Goal: Task Accomplishment & Management: Manage account settings

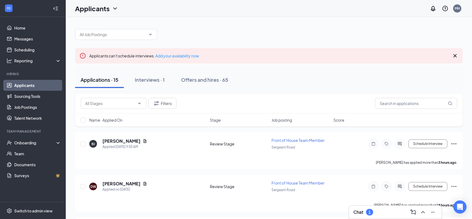
click at [385, 215] on div "Chat 1" at bounding box center [395, 212] width 84 height 9
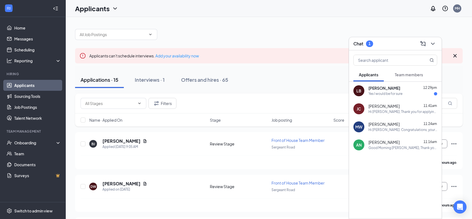
click at [392, 90] on div "Liam Boggs 12:29pm" at bounding box center [402, 88] width 69 height 5
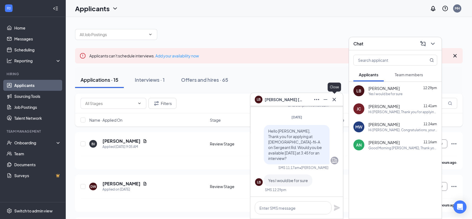
click at [335, 98] on icon "Cross" at bounding box center [334, 99] width 3 height 3
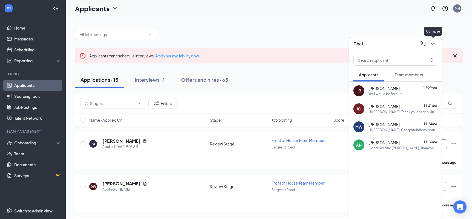
click at [432, 42] on icon "ChevronDown" at bounding box center [433, 44] width 7 height 7
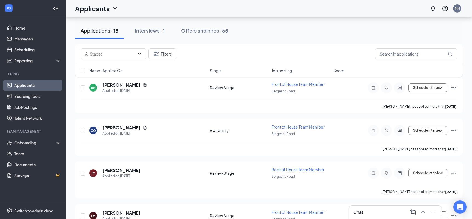
scroll to position [555, 0]
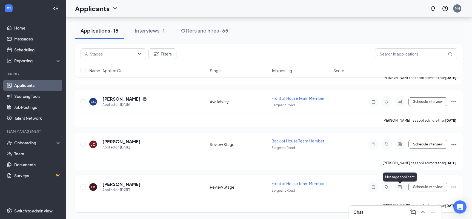
click at [399, 187] on icon "ActiveChat" at bounding box center [399, 187] width 7 height 4
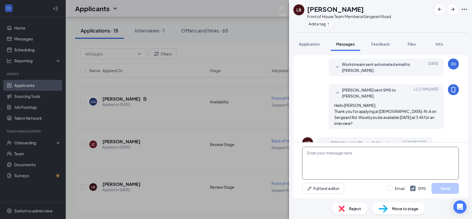
scroll to position [174, 0]
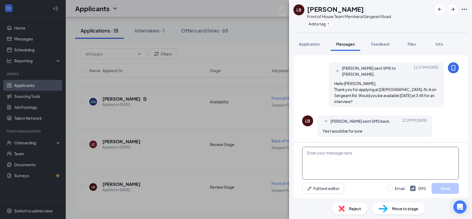
click at [354, 154] on textarea at bounding box center [380, 163] width 157 height 33
type textarea "Great! I have you scheduled for Wednesday at 3:45 pm at Chick-fil-A on Sergeant…"
click at [440, 188] on button "Send" at bounding box center [444, 188] width 27 height 11
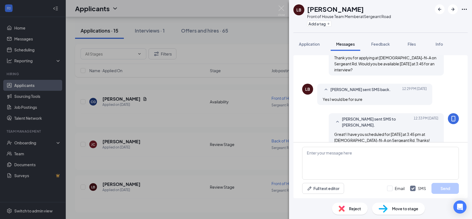
scroll to position [215, 0]
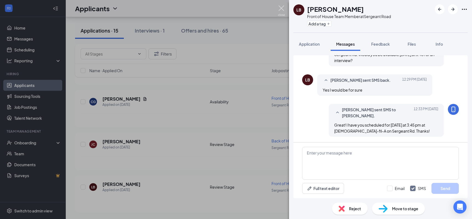
click at [282, 10] on img at bounding box center [281, 10] width 7 height 11
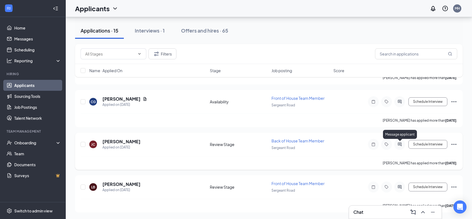
click at [400, 144] on icon "ActiveChat" at bounding box center [400, 145] width 4 height 4
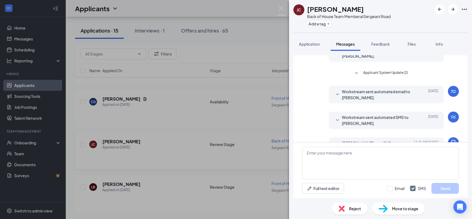
scroll to position [127, 0]
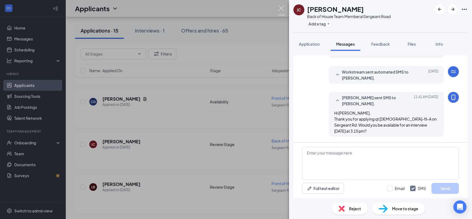
click at [282, 6] on img at bounding box center [281, 10] width 7 height 11
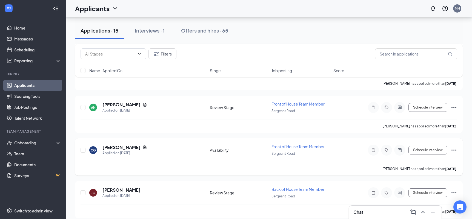
scroll to position [504, 0]
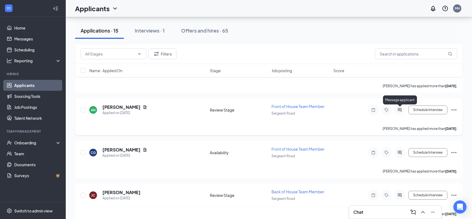
click at [400, 111] on icon "ActiveChat" at bounding box center [399, 110] width 7 height 4
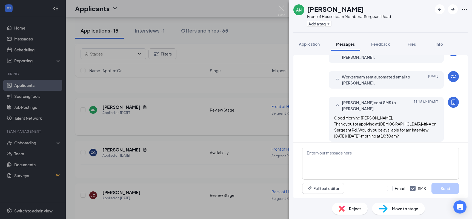
scroll to position [127, 0]
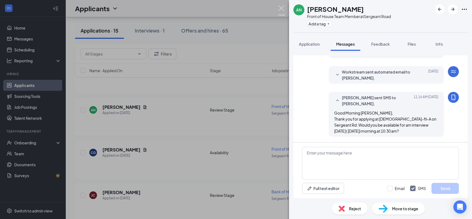
click at [281, 5] on img at bounding box center [281, 10] width 7 height 11
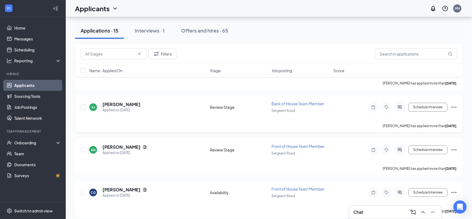
scroll to position [464, 0]
click at [400, 108] on icon "ActiveChat" at bounding box center [400, 108] width 4 height 4
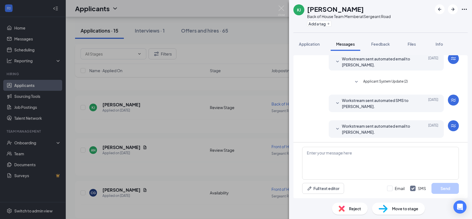
scroll to position [73, 0]
click at [314, 44] on span "Application" at bounding box center [309, 44] width 21 height 5
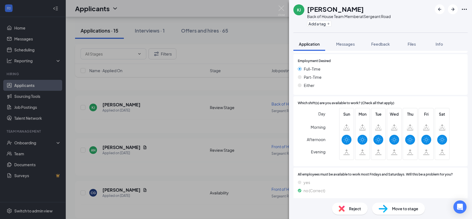
scroll to position [374, 0]
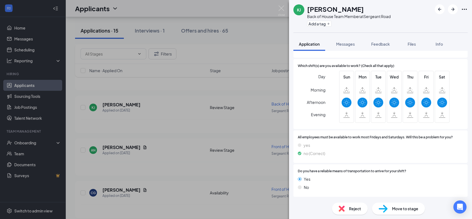
click at [349, 208] on span "Reject" at bounding box center [355, 209] width 12 height 6
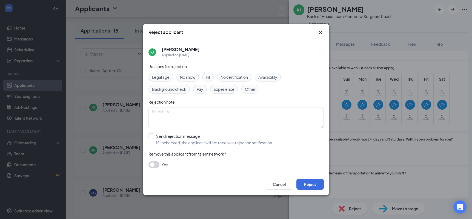
click at [267, 78] on span "Availability" at bounding box center [267, 77] width 19 height 6
click at [152, 136] on input "Send rejection message If unchecked, the applicant will not receive a rejection…" at bounding box center [210, 140] width 125 height 12
checkbox input "true"
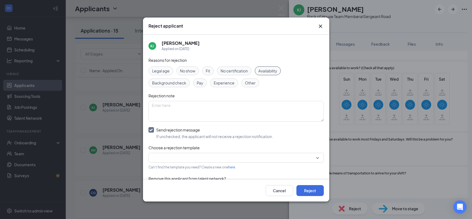
click at [183, 157] on input "search" at bounding box center [234, 157] width 165 height 9
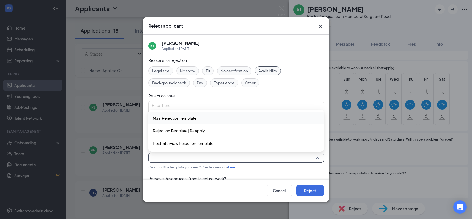
click at [200, 119] on span "Main Rejection Template" at bounding box center [236, 118] width 167 height 6
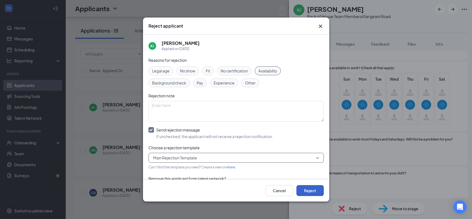
click at [304, 191] on button "Reject" at bounding box center [309, 190] width 27 height 11
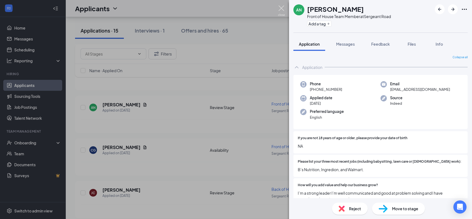
click at [281, 8] on img at bounding box center [281, 10] width 7 height 11
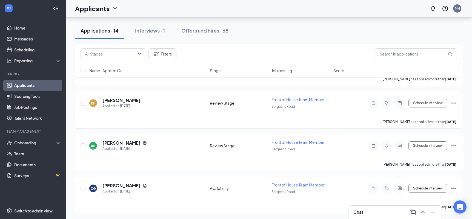
scroll to position [423, 0]
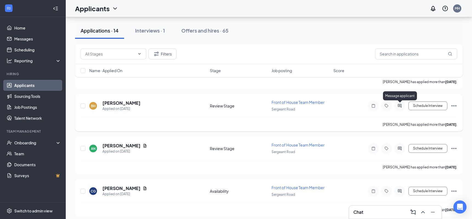
click at [399, 104] on icon "ActiveChat" at bounding box center [399, 106] width 7 height 4
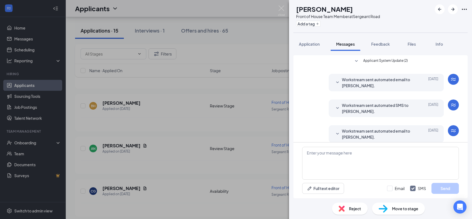
scroll to position [73, 0]
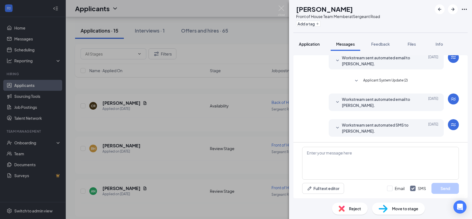
click at [313, 46] on span "Application" at bounding box center [309, 44] width 21 height 5
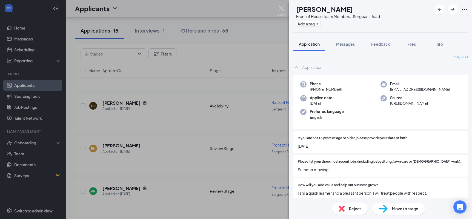
click at [283, 7] on img at bounding box center [281, 10] width 7 height 11
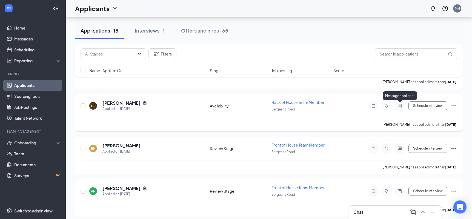
click at [402, 107] on icon "ActiveChat" at bounding box center [399, 106] width 7 height 4
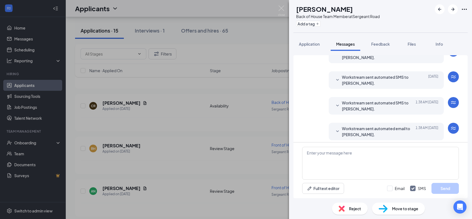
scroll to position [83, 0]
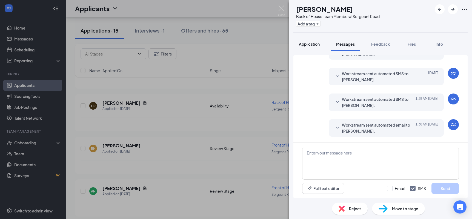
click at [307, 44] on span "Application" at bounding box center [309, 44] width 21 height 5
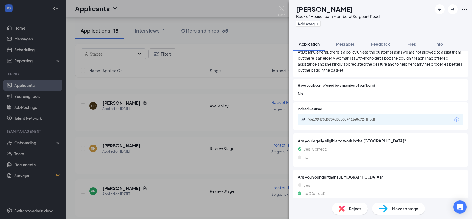
scroll to position [211, 0]
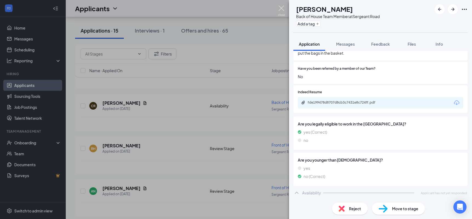
drag, startPoint x: 280, startPoint y: 8, endPoint x: 263, endPoint y: 28, distance: 26.4
click at [280, 8] on img at bounding box center [281, 10] width 7 height 11
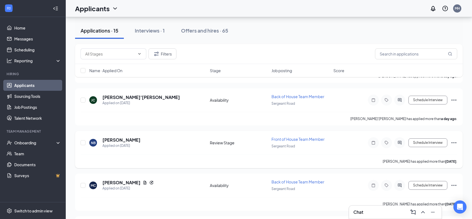
scroll to position [299, 0]
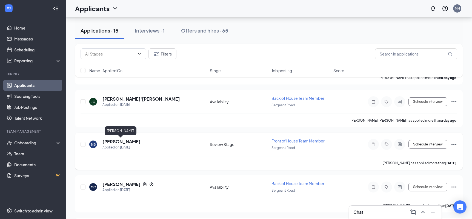
click at [128, 141] on h5 "Nevaida Brown" at bounding box center [121, 142] width 38 height 6
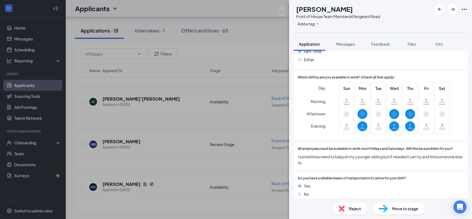
scroll to position [357, 0]
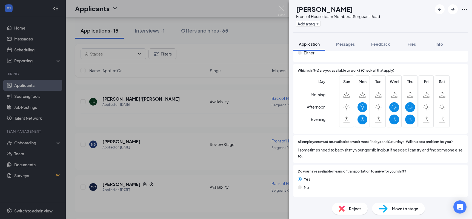
click at [355, 210] on span "Reject" at bounding box center [355, 209] width 12 height 6
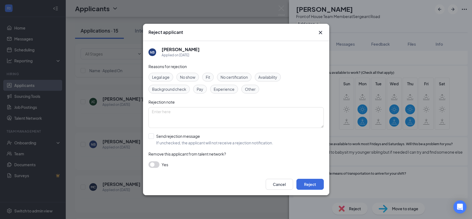
click at [276, 77] on span "Availability" at bounding box center [267, 77] width 19 height 6
click at [152, 136] on input "Send rejection message If unchecked, the applicant will not receive a rejection…" at bounding box center [210, 140] width 125 height 12
checkbox input "true"
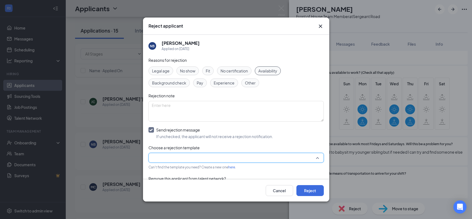
click at [188, 157] on input "search" at bounding box center [234, 157] width 165 height 9
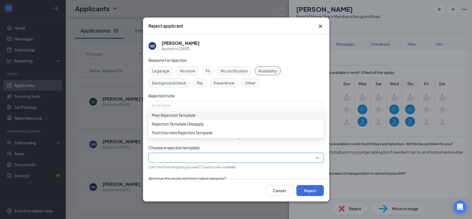
click at [214, 115] on div "Main Rejection Template" at bounding box center [235, 115] width 175 height 9
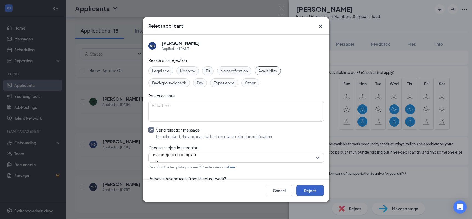
click at [302, 189] on button "Reject" at bounding box center [309, 190] width 27 height 11
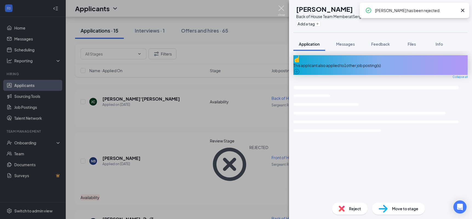
click at [279, 8] on img at bounding box center [281, 10] width 7 height 11
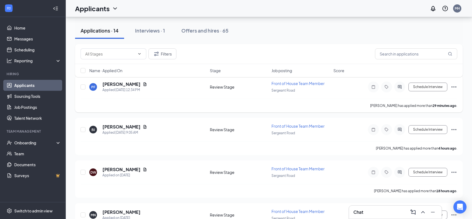
scroll to position [56, 0]
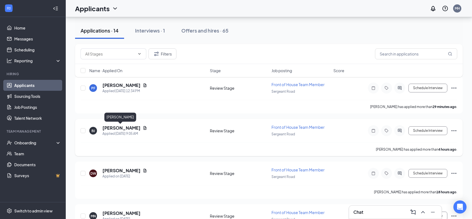
click at [123, 128] on h5 "[PERSON_NAME]" at bounding box center [121, 128] width 38 height 6
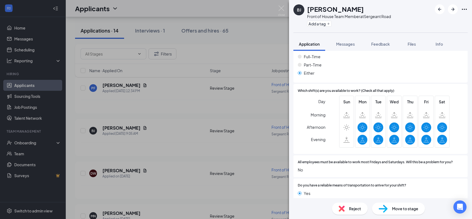
scroll to position [441, 0]
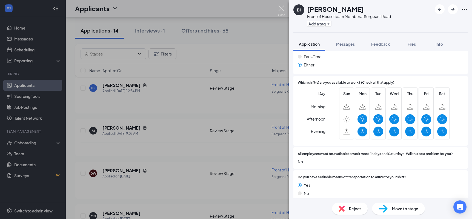
click at [279, 7] on img at bounding box center [281, 10] width 7 height 11
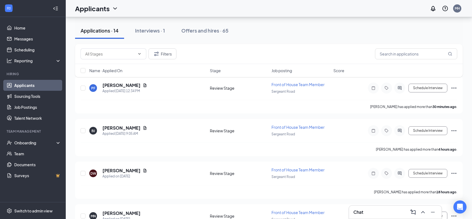
click at [282, 11] on div "Applicants MH" at bounding box center [269, 8] width 406 height 17
click at [116, 172] on h5 "[PERSON_NAME]" at bounding box center [121, 171] width 38 height 6
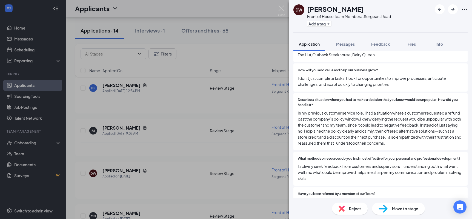
scroll to position [98, 0]
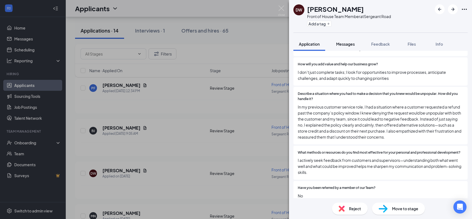
click at [346, 45] on span "Messages" at bounding box center [345, 44] width 19 height 5
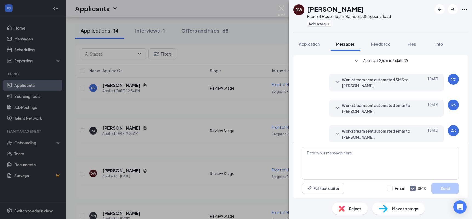
scroll to position [73, 0]
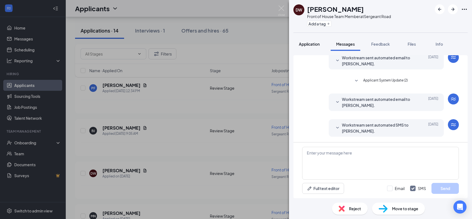
click at [310, 45] on span "Application" at bounding box center [309, 44] width 21 height 5
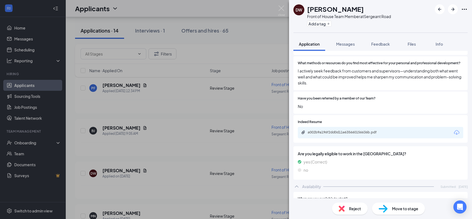
scroll to position [194, 0]
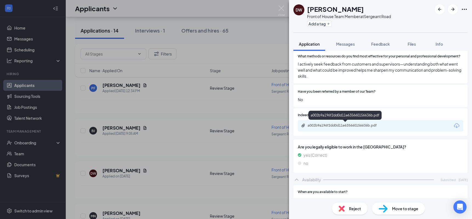
click at [340, 126] on div "a002b9a196f2dd0d11e635660156636b.pdf" at bounding box center [346, 126] width 77 height 4
click at [343, 44] on span "Messages" at bounding box center [345, 44] width 19 height 5
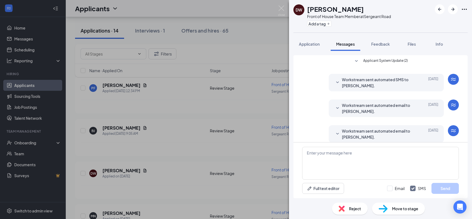
scroll to position [73, 0]
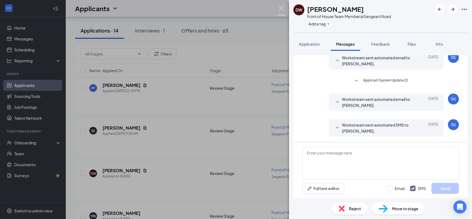
click at [283, 7] on img at bounding box center [281, 10] width 7 height 11
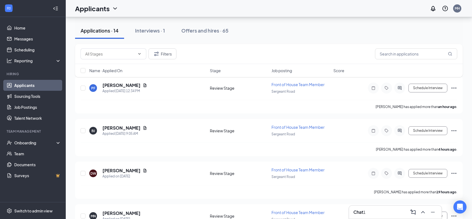
click at [389, 210] on div "Chat 1" at bounding box center [395, 212] width 84 height 9
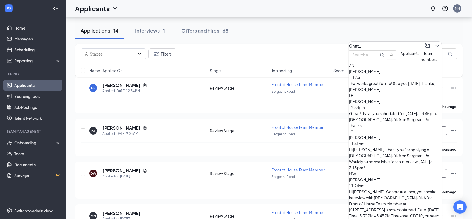
click at [397, 91] on div "ALEC NOLEN 1:17pm That works great for me! See you tomorrow! Thanks, Alec" at bounding box center [395, 80] width 93 height 24
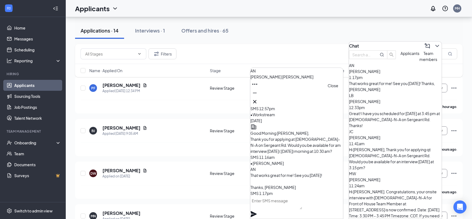
click at [258, 101] on icon "Cross" at bounding box center [254, 102] width 7 height 7
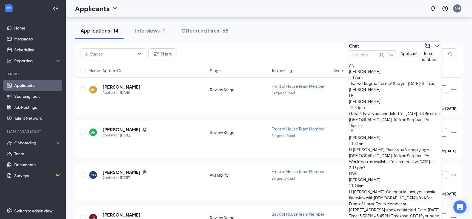
scroll to position [439, 0]
click at [398, 42] on div "Chat" at bounding box center [395, 46] width 93 height 9
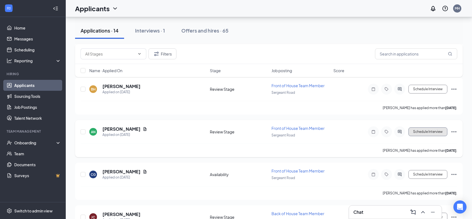
click at [426, 133] on button "Schedule Interview" at bounding box center [427, 132] width 39 height 9
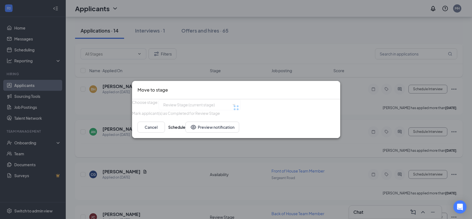
type input "Onsite Interview (next stage)"
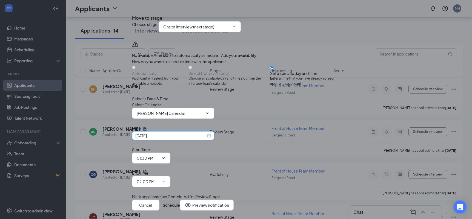
click at [182, 139] on input "[DATE]" at bounding box center [170, 136] width 71 height 6
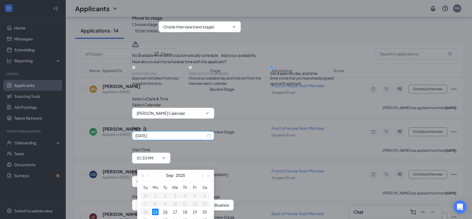
type input "[DATE]"
click at [165, 212] on div "16" at bounding box center [165, 212] width 7 height 7
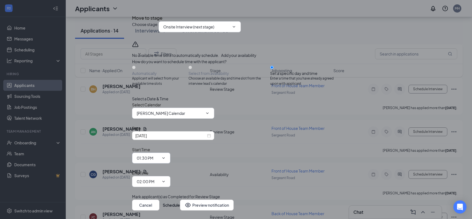
click at [159, 161] on input "01:30 PM" at bounding box center [148, 158] width 22 height 6
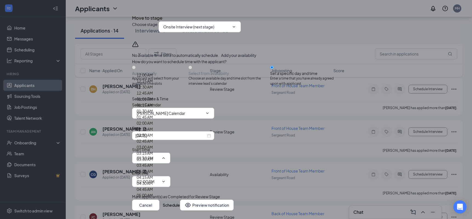
scroll to position [487, 0]
type input "10:30 AM"
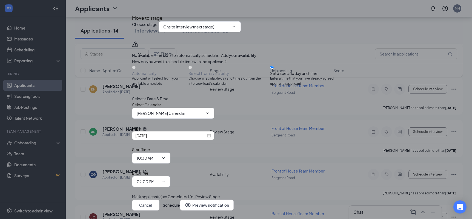
click at [159, 179] on input "02:00 PM" at bounding box center [148, 182] width 22 height 6
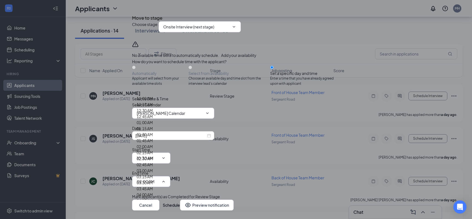
scroll to position [482, 0]
type input "10:45 AM"
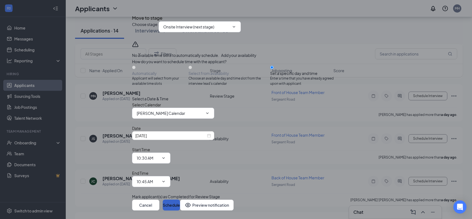
click at [180, 200] on button "Schedule" at bounding box center [171, 205] width 17 height 11
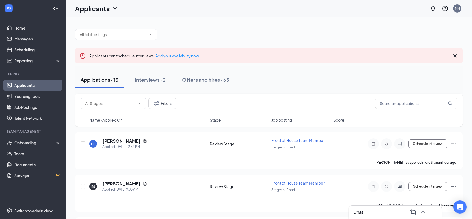
click at [377, 212] on div "Chat" at bounding box center [395, 212] width 84 height 9
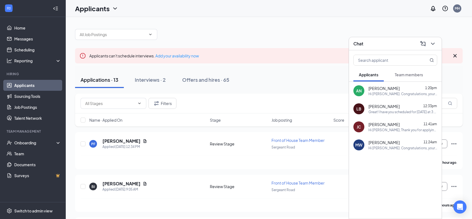
click at [389, 94] on div "Hi ALEC NOLEN. Congratulations, your onsite interview with Chick-fil-A for Fron…" at bounding box center [402, 94] width 69 height 5
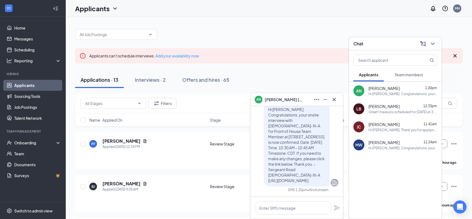
click at [382, 147] on div "Hi Mckenzie Walling. Congratulations, your onsite interview with Chick-fil-A fo…" at bounding box center [402, 148] width 69 height 5
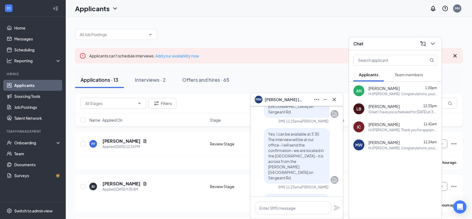
scroll to position [-90, 0]
drag, startPoint x: 294, startPoint y: 161, endPoint x: 303, endPoint y: 177, distance: 18.9
click at [303, 177] on p "Yes, I can be available at 3:30. The interview will be at our office- I will se…" at bounding box center [296, 155] width 57 height 49
copy span "we are located in the Midlands building - it is across from the Wells Fargo on …"
click at [387, 128] on div "Hi [PERSON_NAME], Thank you for applying qt [DEMOGRAPHIC_DATA]-fil-A on Sergean…" at bounding box center [402, 130] width 69 height 5
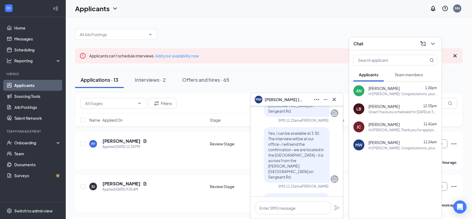
scroll to position [0, 0]
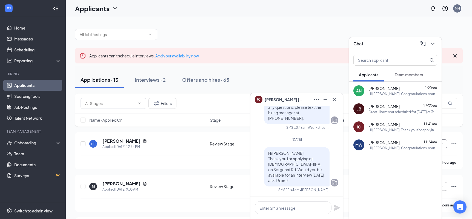
click at [391, 111] on div "Great! I have you scheduled for [DATE] at 3:45 pm at [DEMOGRAPHIC_DATA]-fil-A o…" at bounding box center [402, 112] width 69 height 5
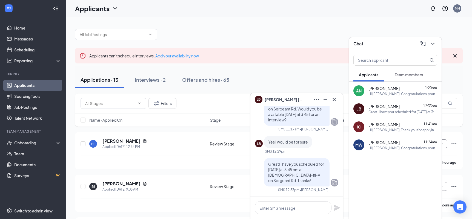
click at [396, 91] on div "ALEC NOLEN 1:20pm Hi ALEC NOLEN. Congratulations, your onsite interview with Ch…" at bounding box center [402, 91] width 69 height 11
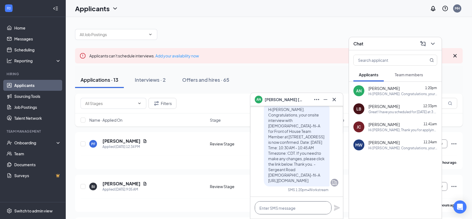
click at [293, 208] on textarea at bounding box center [293, 208] width 77 height 13
paste textarea "we are located in the Midlands building - it is across from the Wells Fargo on …"
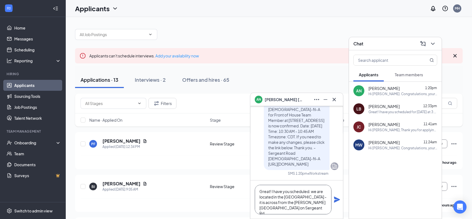
click at [311, 191] on textarea "Great! I have you scheduled. we are located in the Midlands building - it is ac…" at bounding box center [293, 200] width 77 height 30
type textarea "Great! I have you scheduled. This will take place at our office -we are located…"
click at [336, 199] on icon "Plane" at bounding box center [337, 200] width 6 height 6
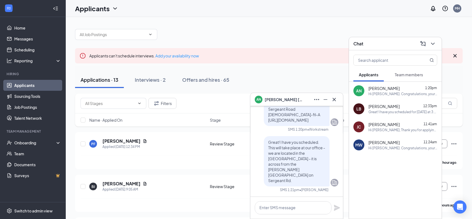
scroll to position [0, 0]
click at [334, 100] on icon "Cross" at bounding box center [334, 99] width 3 height 3
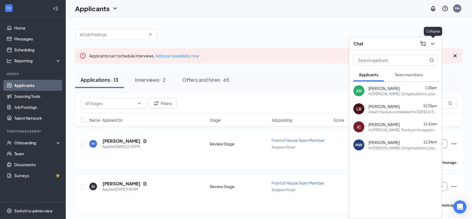
click at [433, 45] on icon "ChevronDown" at bounding box center [433, 44] width 7 height 7
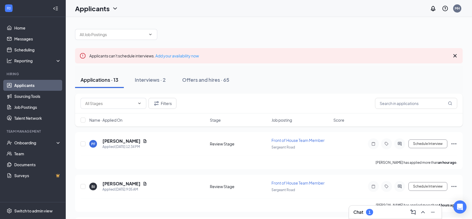
click at [380, 211] on div "Chat 1" at bounding box center [395, 212] width 84 height 9
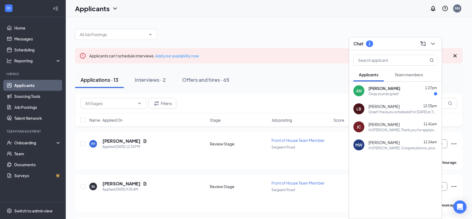
click at [389, 91] on div "ALEC NOLEN 1:27pm Okay sounds great!" at bounding box center [402, 91] width 69 height 11
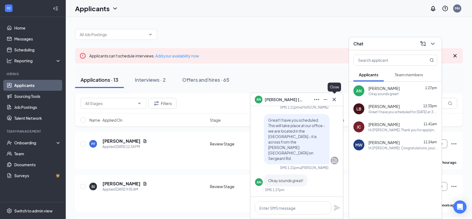
click at [335, 100] on icon "Cross" at bounding box center [334, 99] width 7 height 7
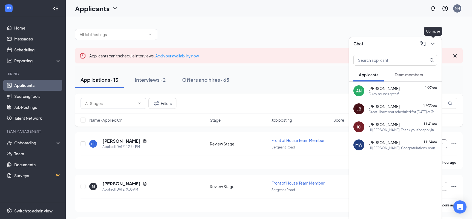
click at [433, 43] on icon "ChevronDown" at bounding box center [433, 44] width 7 height 7
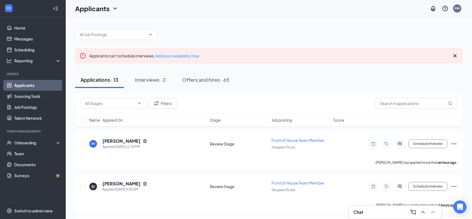
click at [321, 88] on div "Applications · 13 Interviews · 2 Offers and hires · 65" at bounding box center [269, 80] width 388 height 16
click at [148, 81] on div "Interviews · 2" at bounding box center [150, 79] width 31 height 7
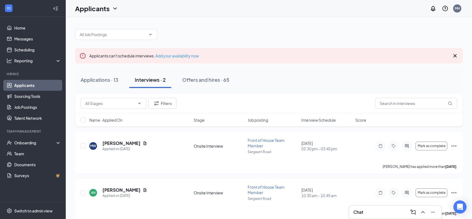
scroll to position [8, 0]
click at [100, 81] on div "Applications · 14" at bounding box center [100, 79] width 38 height 7
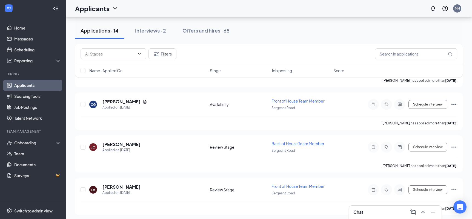
scroll to position [512, 0]
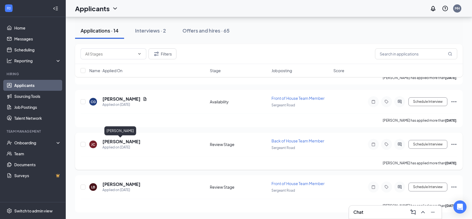
click at [125, 141] on h5 "[PERSON_NAME]" at bounding box center [121, 142] width 38 height 6
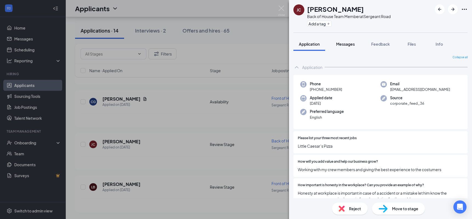
click at [347, 46] on span "Messages" at bounding box center [345, 44] width 19 height 5
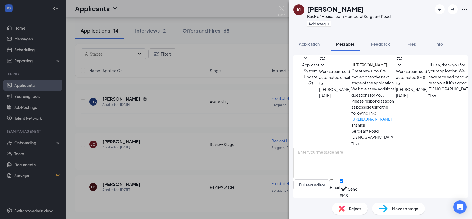
scroll to position [127, 0]
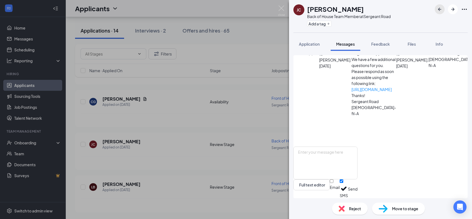
click at [442, 10] on icon "ArrowLeftNew" at bounding box center [439, 9] width 7 height 7
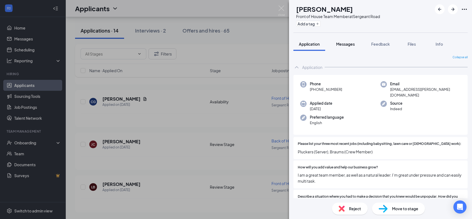
click at [347, 46] on span "Messages" at bounding box center [345, 44] width 19 height 5
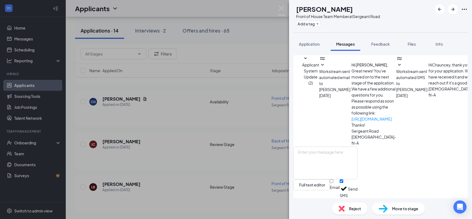
scroll to position [83, 0]
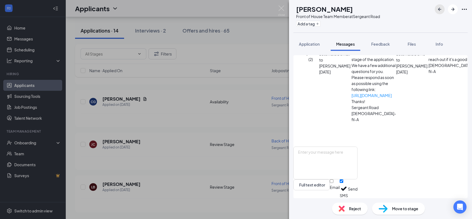
click at [441, 10] on icon "ArrowLeftNew" at bounding box center [439, 9] width 7 height 7
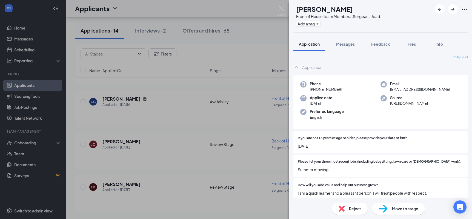
click at [353, 208] on span "Reject" at bounding box center [355, 209] width 12 height 6
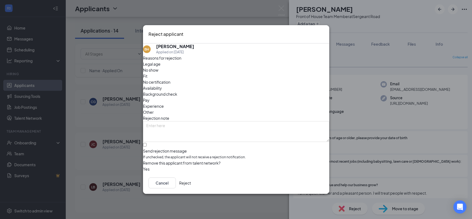
click at [154, 67] on span "Legal age" at bounding box center [152, 64] width 18 height 6
click at [147, 143] on input "Send rejection message If unchecked, the applicant will not receive a rejection…" at bounding box center [145, 145] width 4 height 4
checkbox input "true"
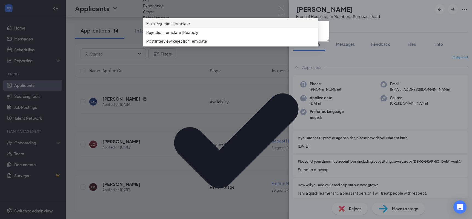
click at [213, 28] on div "Main Rejection Template" at bounding box center [230, 23] width 175 height 9
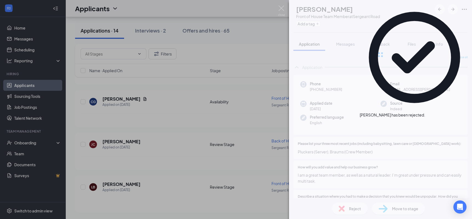
scroll to position [470, 0]
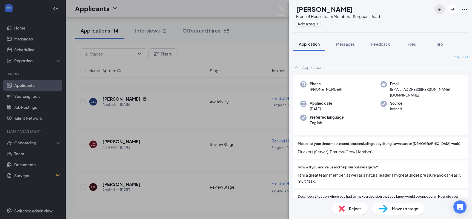
click at [440, 10] on icon "ArrowLeftNew" at bounding box center [439, 9] width 7 height 7
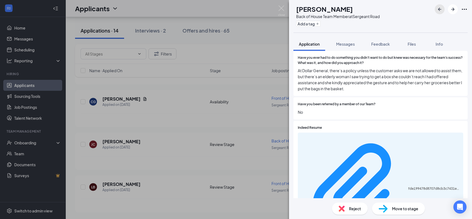
scroll to position [211, 0]
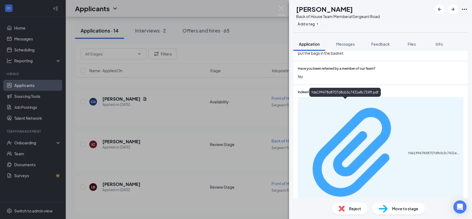
click at [408, 151] on div "fde199478d8707d8cb3c7431e8c724ff.pdf" at bounding box center [434, 153] width 52 height 4
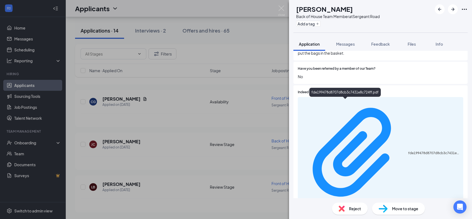
click at [351, 214] on div "Reject" at bounding box center [350, 209] width 36 height 12
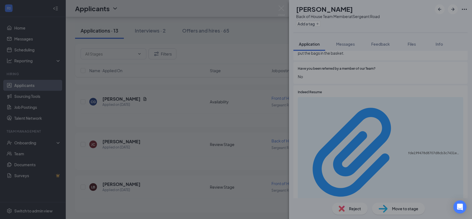
scroll to position [209, 0]
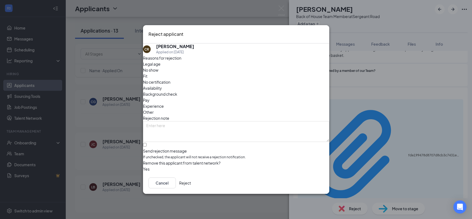
click at [325, 32] on icon "Cross" at bounding box center [326, 33] width 3 height 3
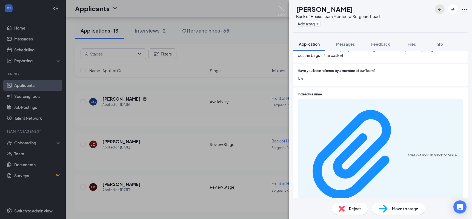
click at [442, 9] on icon "ArrowLeftNew" at bounding box center [439, 9] width 7 height 7
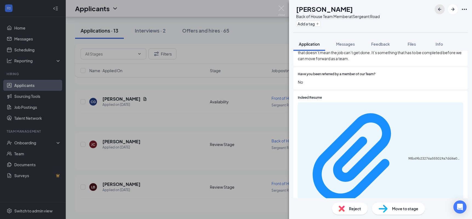
scroll to position [214, 0]
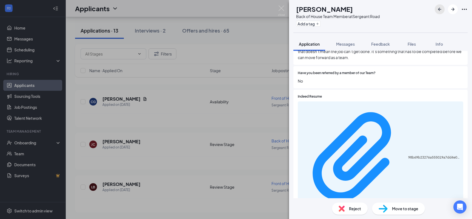
click at [439, 7] on icon "ArrowLeftNew" at bounding box center [439, 9] width 7 height 7
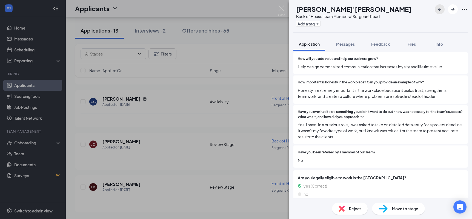
scroll to position [169, 0]
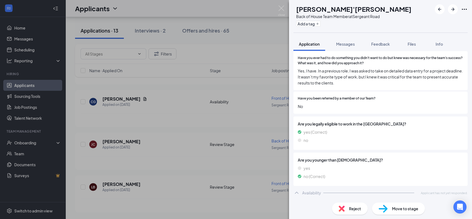
click at [351, 209] on span "Reject" at bounding box center [355, 209] width 12 height 6
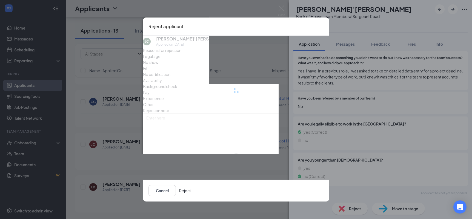
scroll to position [167, 0]
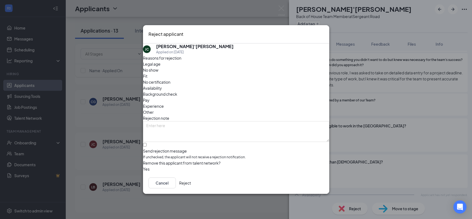
click at [154, 109] on span "Other" at bounding box center [148, 112] width 11 height 6
click at [147, 143] on input "Send rejection message If unchecked, the applicant will not receive a rejection…" at bounding box center [145, 145] width 4 height 4
checkbox input "true"
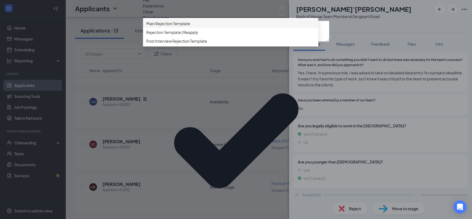
click at [216, 27] on span "Main Rejection Template" at bounding box center [230, 24] width 169 height 6
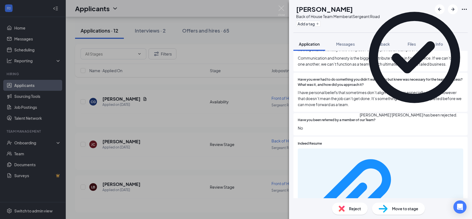
scroll to position [427, 0]
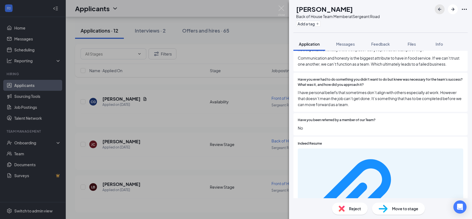
click at [441, 7] on icon "ArrowLeftNew" at bounding box center [439, 9] width 7 height 7
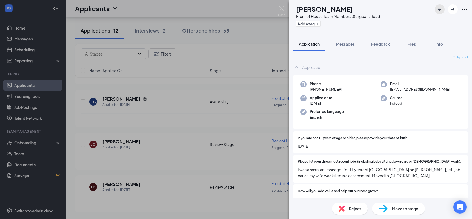
click at [441, 7] on icon "ArrowLeftNew" at bounding box center [439, 9] width 7 height 7
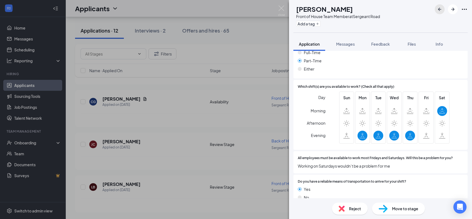
scroll to position [375, 0]
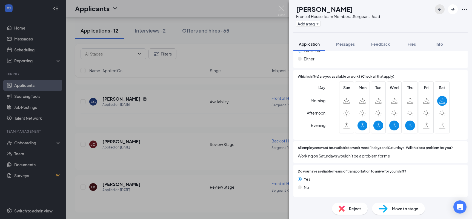
click at [440, 13] on button "button" at bounding box center [440, 9] width 10 height 10
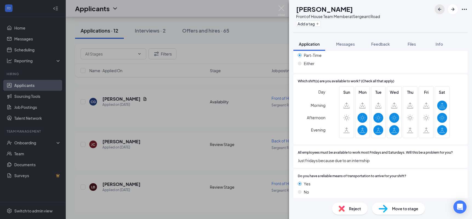
scroll to position [336, 0]
click at [439, 9] on icon "ArrowLeftNew" at bounding box center [439, 9] width 3 height 3
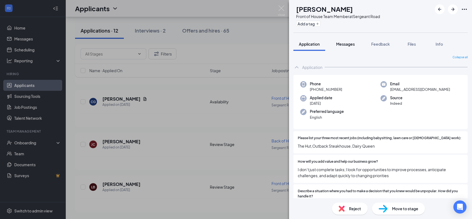
click at [353, 45] on span "Messages" at bounding box center [345, 44] width 19 height 5
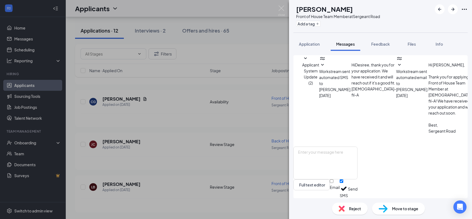
scroll to position [73, 0]
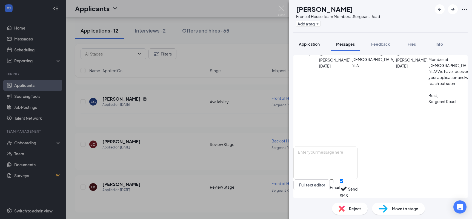
click at [308, 44] on span "Application" at bounding box center [309, 44] width 21 height 5
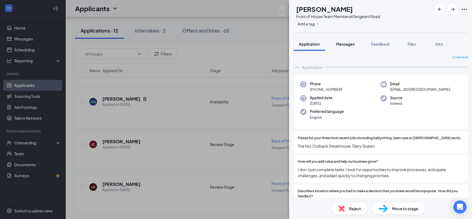
click at [347, 45] on span "Messages" at bounding box center [345, 44] width 19 height 5
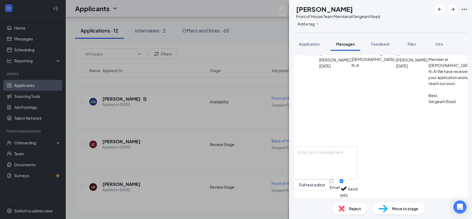
scroll to position [73, 0]
click at [339, 161] on textarea at bounding box center [325, 163] width 64 height 33
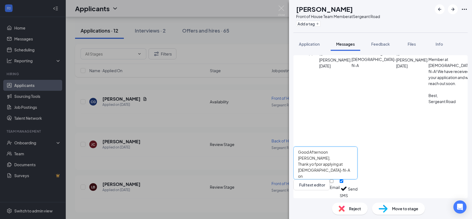
click at [327, 159] on textarea "Good Afternoon [PERSON_NAME], Thank yo fpor applying at [DEMOGRAPHIC_DATA]-fil-…" at bounding box center [325, 163] width 64 height 33
click at [357, 160] on textarea "Good Afternoon [PERSON_NAME], Thank you for applying at [DEMOGRAPHIC_DATA]-fil-…" at bounding box center [325, 163] width 64 height 33
type textarea "Good Afternoon [PERSON_NAME], Thank you for applying at [DEMOGRAPHIC_DATA]-fil-…"
click at [357, 188] on button "Send" at bounding box center [353, 189] width 10 height 19
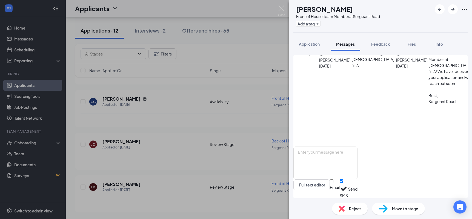
scroll to position [127, 0]
click at [282, 9] on img at bounding box center [281, 10] width 7 height 11
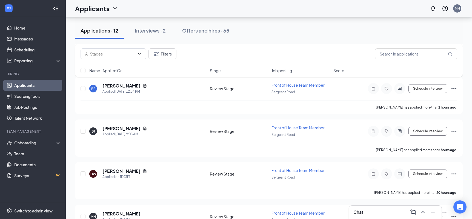
scroll to position [89, 0]
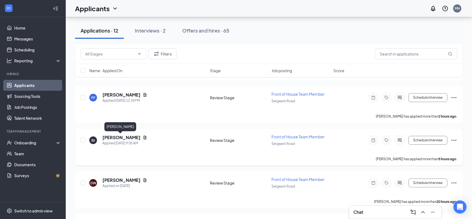
click at [115, 137] on h5 "[PERSON_NAME]" at bounding box center [121, 138] width 38 height 6
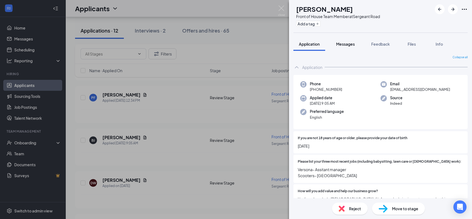
click at [345, 42] on span "Messages" at bounding box center [345, 44] width 19 height 5
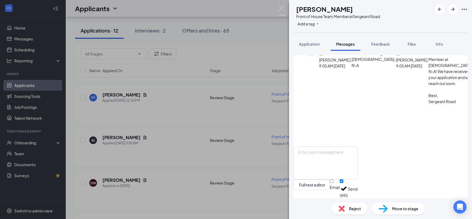
scroll to position [73, 0]
click at [282, 7] on img at bounding box center [281, 10] width 7 height 11
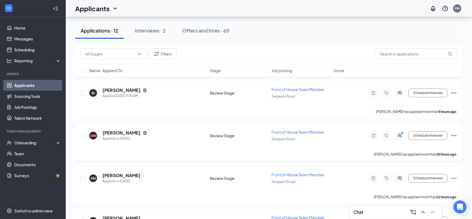
scroll to position [138, 0]
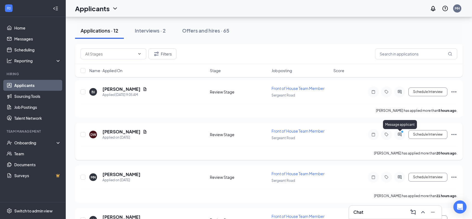
click at [399, 135] on icon "ActiveChat" at bounding box center [399, 135] width 7 height 4
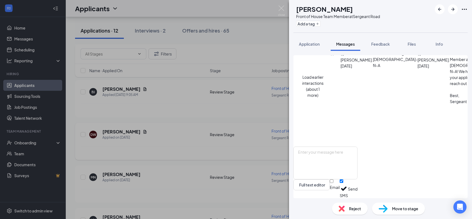
scroll to position [174, 0]
click at [283, 8] on img at bounding box center [281, 10] width 7 height 11
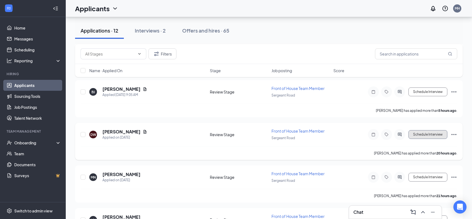
click at [426, 133] on button "Schedule Interview" at bounding box center [427, 134] width 39 height 9
type input "Onsite Interview (next stage)"
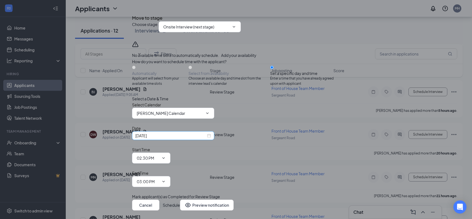
click at [188, 139] on input "[DATE]" at bounding box center [170, 136] width 71 height 6
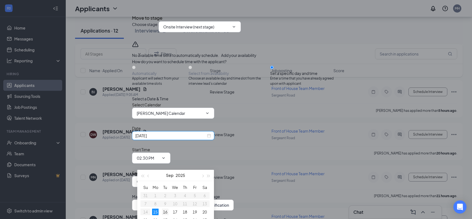
type input "Sep 16, 2025"
click at [165, 212] on div "16" at bounding box center [165, 212] width 7 height 7
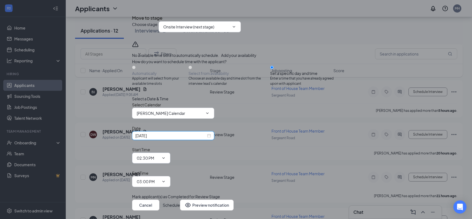
click at [159, 161] on input "02:30 PM" at bounding box center [148, 158] width 22 height 6
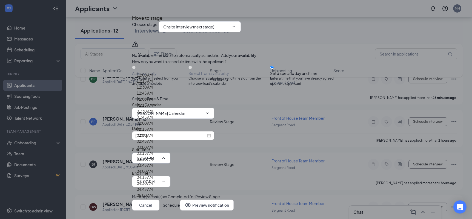
scroll to position [533, 0]
type input "11:30 AM"
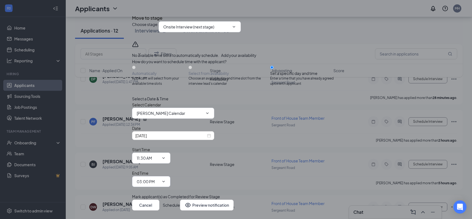
click at [159, 179] on input "03:00 PM" at bounding box center [148, 182] width 22 height 6
type input "11:45 AM"
click at [180, 200] on button "Schedule" at bounding box center [171, 205] width 17 height 11
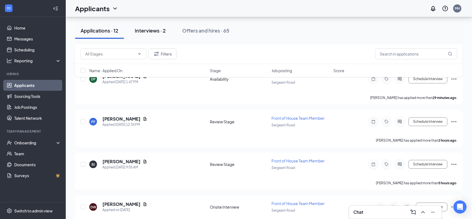
click at [149, 29] on div "Interviews · 2" at bounding box center [150, 30] width 31 height 7
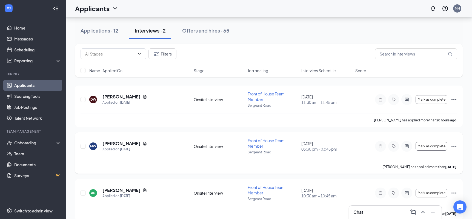
scroll to position [55, 0]
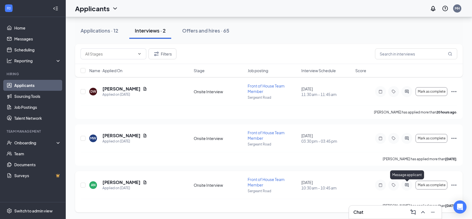
click at [407, 185] on icon "ActiveChat" at bounding box center [407, 186] width 4 height 4
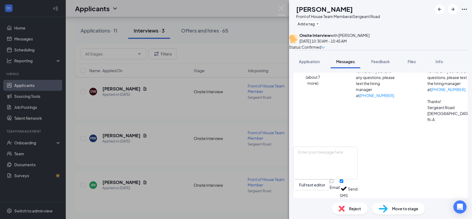
scroll to position [225, 0]
drag, startPoint x: 415, startPoint y: 121, endPoint x: 334, endPoint y: 109, distance: 82.2
copy span "Great! I have you scheduled. This will take place at our office -we are located…"
click at [282, 9] on img at bounding box center [281, 10] width 7 height 11
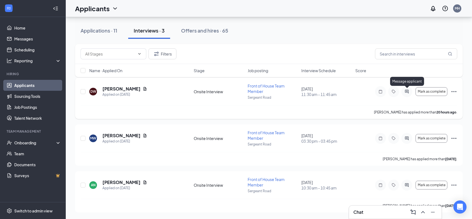
click at [405, 92] on icon "ActiveChat" at bounding box center [407, 92] width 7 height 4
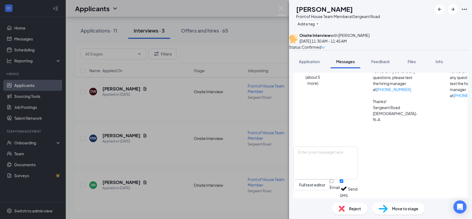
scroll to position [171, 0]
click at [310, 153] on textarea at bounding box center [325, 163] width 64 height 33
paste textarea "Great! I have you scheduled. This will take place at our office -we are located…"
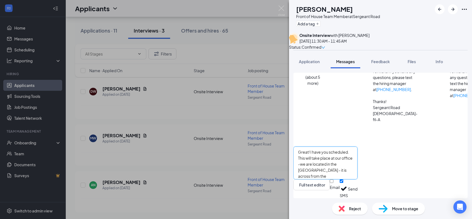
type textarea "Great! I have you scheduled. This will take place at our office -we are located…"
click at [357, 188] on button "Send" at bounding box center [353, 189] width 10 height 19
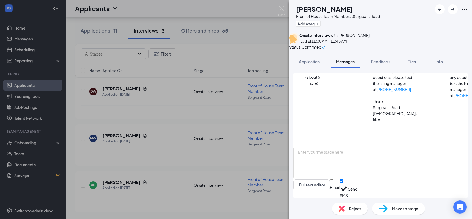
scroll to position [218, 0]
click at [280, 7] on img at bounding box center [281, 10] width 7 height 11
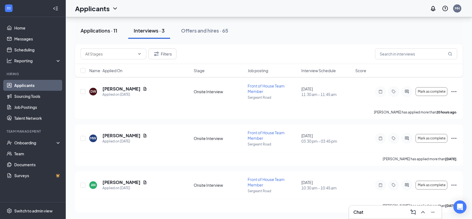
click at [99, 27] on div "Applications · 11" at bounding box center [99, 30] width 37 height 7
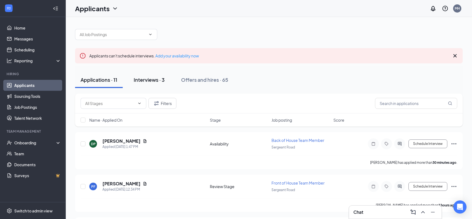
click at [135, 74] on button "Interviews · 3" at bounding box center [149, 80] width 42 height 16
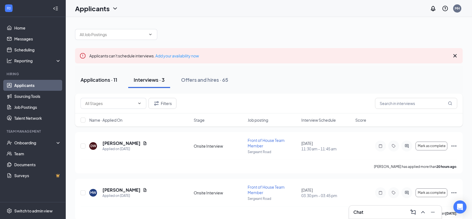
click at [96, 81] on div "Applications · 11" at bounding box center [99, 79] width 37 height 7
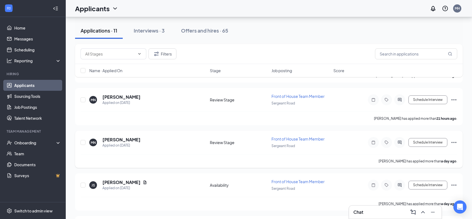
scroll to position [174, 0]
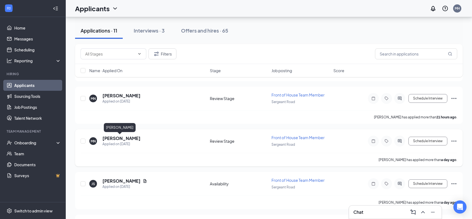
click at [119, 139] on h5 "[PERSON_NAME]" at bounding box center [121, 139] width 38 height 6
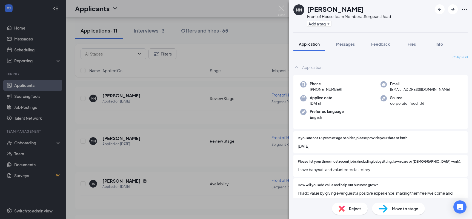
click at [348, 210] on div "Reject" at bounding box center [350, 209] width 36 height 12
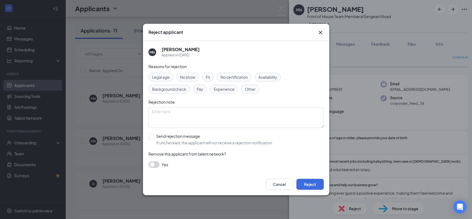
click at [162, 75] on span "Legal age" at bounding box center [161, 77] width 18 height 6
click at [151, 137] on input "Send rejection message If unchecked, the applicant will not receive a rejection…" at bounding box center [210, 140] width 125 height 12
checkbox input "true"
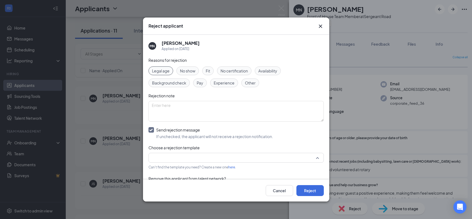
click at [185, 158] on input "search" at bounding box center [234, 157] width 165 height 9
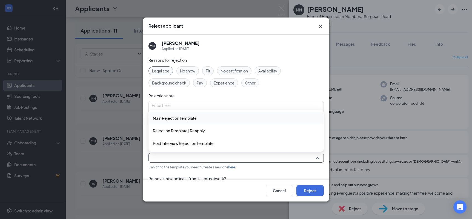
click at [211, 117] on span "Main Rejection Template" at bounding box center [236, 118] width 167 height 6
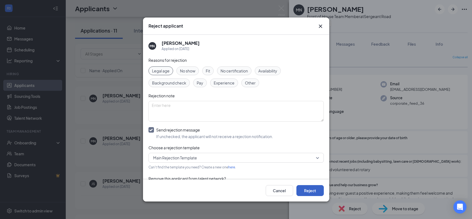
click at [313, 187] on button "Reject" at bounding box center [309, 190] width 27 height 11
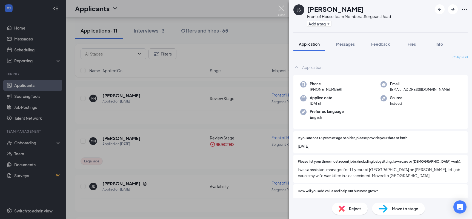
click at [281, 8] on img at bounding box center [281, 10] width 7 height 11
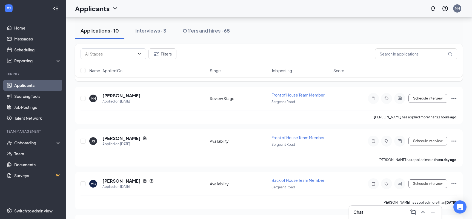
scroll to position [98, 0]
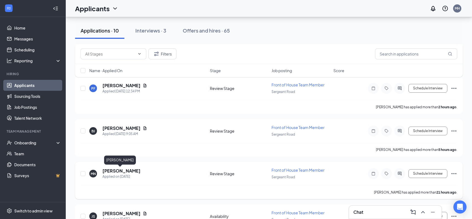
click at [111, 172] on h5 "[PERSON_NAME]" at bounding box center [121, 171] width 38 height 6
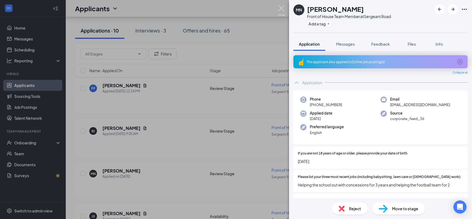
click at [282, 9] on img at bounding box center [281, 10] width 7 height 11
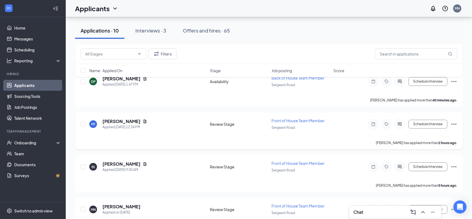
scroll to position [61, 0]
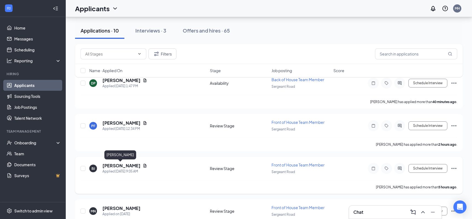
click at [120, 165] on h5 "[PERSON_NAME]" at bounding box center [121, 166] width 38 height 6
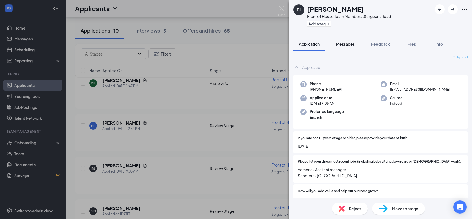
click at [348, 45] on span "Messages" at bounding box center [345, 44] width 19 height 5
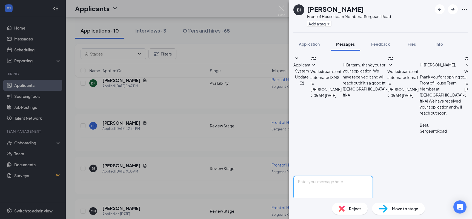
click at [362, 176] on textarea at bounding box center [332, 192] width 79 height 33
click at [323, 176] on textarea "Good AFternoon [PERSON_NAME]," at bounding box center [332, 192] width 79 height 33
click at [356, 176] on textarea "Good Afternoon [PERSON_NAME]," at bounding box center [332, 192] width 79 height 33
type textarea "Good Afternoon [PERSON_NAME], Thank you for applying at [DEMOGRAPHIC_DATA]-fil-…"
click at [373, 209] on button "Send" at bounding box center [368, 214] width 10 height 11
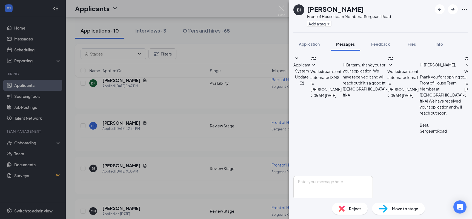
scroll to position [127, 0]
click at [282, 8] on img at bounding box center [281, 10] width 7 height 11
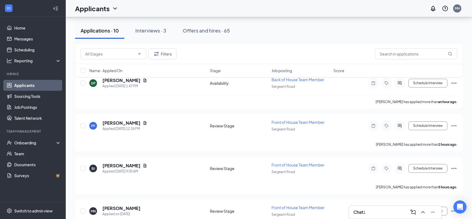
click at [385, 209] on div "Chat 1" at bounding box center [395, 212] width 84 height 9
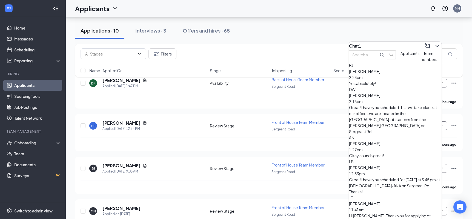
click at [380, 74] on span "[PERSON_NAME]" at bounding box center [364, 71] width 31 height 5
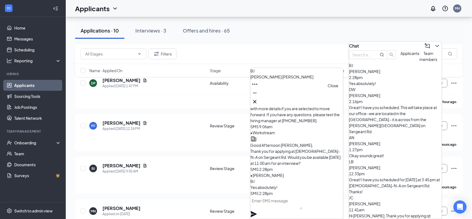
click at [258, 101] on icon "Cross" at bounding box center [254, 102] width 7 height 7
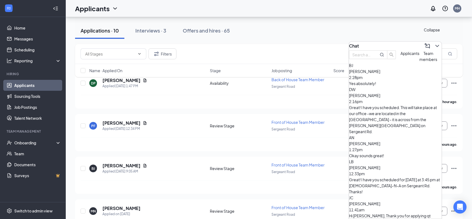
click at [434, 43] on icon "ChevronDown" at bounding box center [437, 46] width 7 height 7
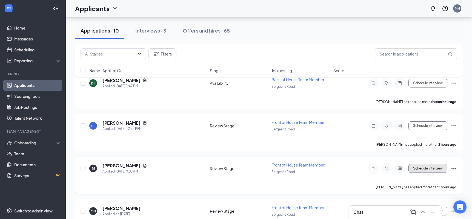
click at [426, 168] on button "Schedule Interview" at bounding box center [427, 168] width 39 height 9
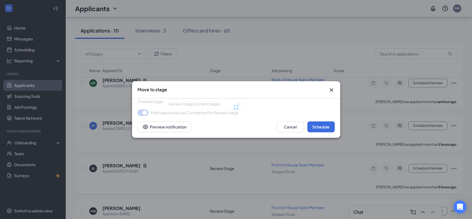
type input "Onsite Interview (next stage)"
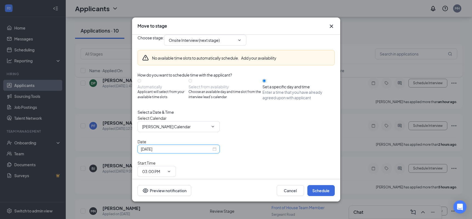
click at [168, 152] on input "[DATE]" at bounding box center [176, 149] width 71 height 6
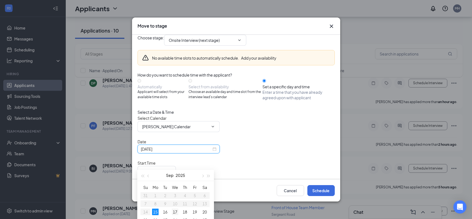
type input "[DATE]"
click at [175, 211] on div "17" at bounding box center [175, 212] width 7 height 7
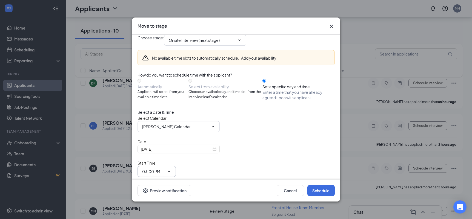
click at [165, 169] on input "03:00 PM" at bounding box center [153, 172] width 22 height 6
type input "11:00 AM"
click at [165, 192] on input "03:30 PM" at bounding box center [153, 195] width 22 height 6
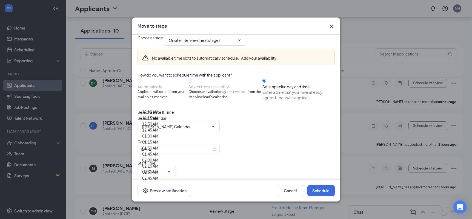
scroll to position [548, 0]
type input "11:30 AM"
click at [314, 189] on button "Schedule" at bounding box center [320, 190] width 27 height 11
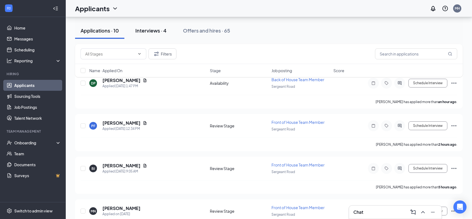
click at [154, 33] on div "Interviews · 4" at bounding box center [150, 30] width 31 height 7
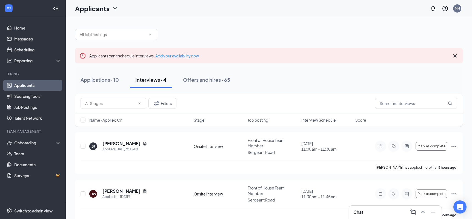
click at [381, 211] on div "Chat" at bounding box center [395, 212] width 84 height 9
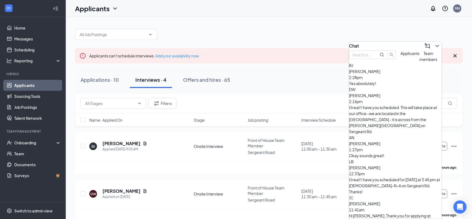
click at [395, 110] on div "Great! I have you scheduled. This will take place at our office -we are located…" at bounding box center [395, 120] width 93 height 30
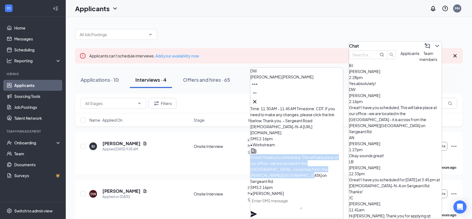
drag, startPoint x: 318, startPoint y: 182, endPoint x: 267, endPoint y: 159, distance: 56.2
click at [267, 159] on div "Great! I have you scheduled. This will take place at our office -we are located…" at bounding box center [296, 169] width 93 height 30
copy span "Great! I have you scheduled. This will take place at our office -we are located…"
click at [258, 99] on icon "Cross" at bounding box center [254, 102] width 7 height 7
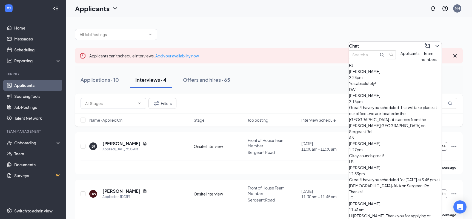
click at [385, 87] on div "Yes absolutely!" at bounding box center [395, 84] width 93 height 6
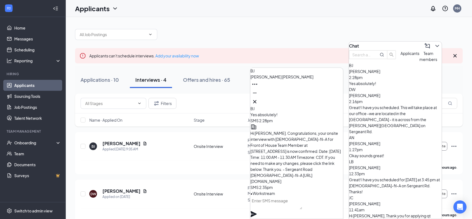
click at [284, 210] on textarea at bounding box center [276, 203] width 52 height 13
paste textarea "Great! I have you scheduled. This will take place at our office -we are located…"
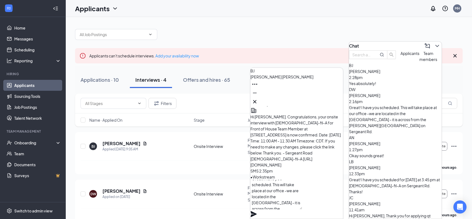
scroll to position [11, 0]
type textarea "Great! I have you scheduled. This will take place at our office -we are located…"
click at [257, 211] on icon "Plane" at bounding box center [253, 214] width 7 height 7
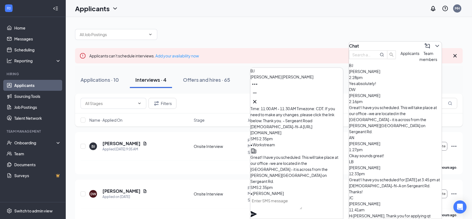
scroll to position [0, 0]
click at [256, 100] on icon "Cross" at bounding box center [254, 101] width 3 height 3
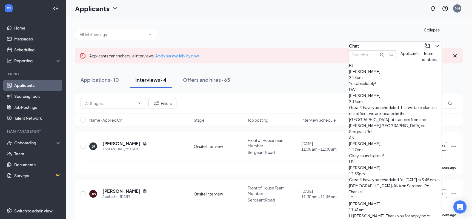
click at [435, 43] on icon "ChevronDown" at bounding box center [437, 46] width 7 height 7
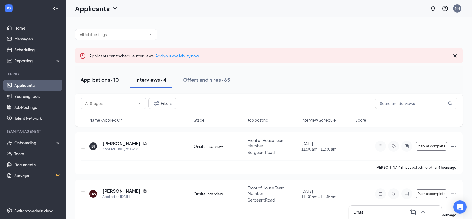
click at [95, 79] on div "Applications · 10" at bounding box center [100, 79] width 38 height 7
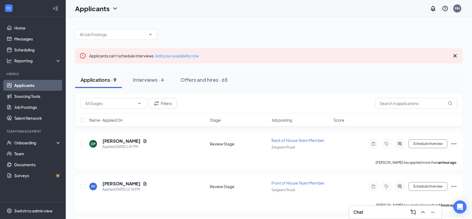
click at [264, 82] on div "Applications · 9 Interviews · 4 Offers and hires · 65" at bounding box center [269, 80] width 388 height 16
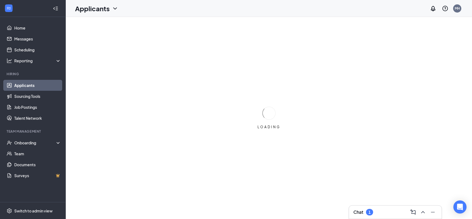
click at [388, 213] on div "Chat 1" at bounding box center [395, 212] width 84 height 9
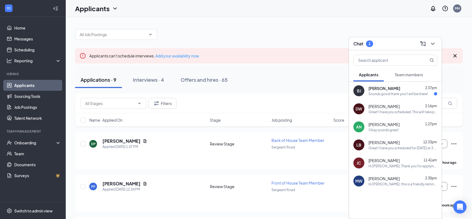
click at [389, 90] on span "[PERSON_NAME]" at bounding box center [384, 88] width 32 height 5
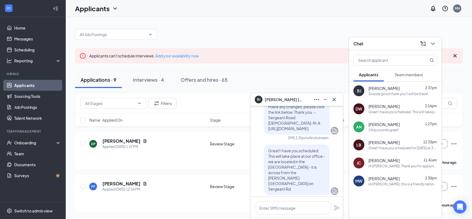
scroll to position [-101, 0]
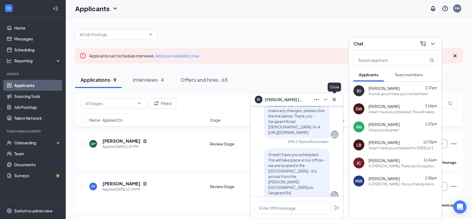
click at [334, 100] on icon "Cross" at bounding box center [334, 99] width 3 height 3
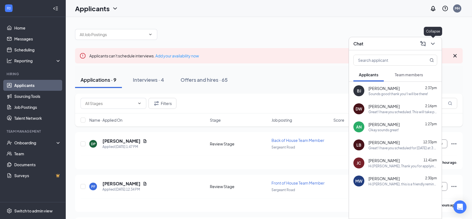
click at [432, 44] on icon "ChevronDown" at bounding box center [433, 44] width 4 height 2
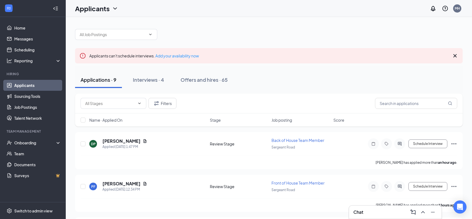
click at [330, 83] on div "Applications · 9 Interviews · 4 Offers and hires · 65" at bounding box center [269, 80] width 388 height 16
click at [147, 79] on div "Interviews · 4" at bounding box center [148, 79] width 31 height 7
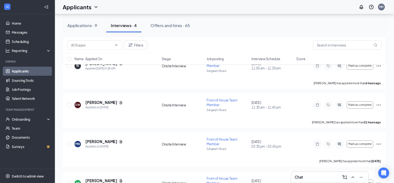
scroll to position [69, 0]
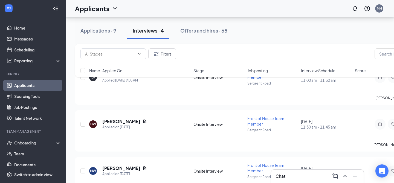
click at [265, 34] on div "Applications · 9 Interviews · 4 Offers and hires · 65" at bounding box center [269, 30] width 388 height 16
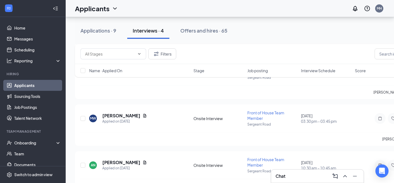
click at [171, 10] on div "Applicants MH" at bounding box center [230, 8] width 329 height 17
click at [125, 116] on h5 "[PERSON_NAME]" at bounding box center [121, 116] width 38 height 6
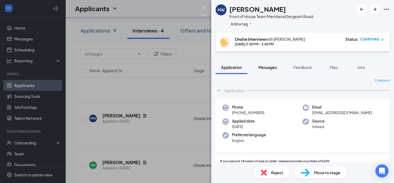
click at [265, 68] on span "Messages" at bounding box center [268, 67] width 19 height 5
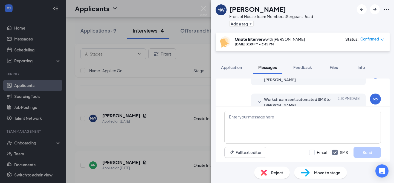
scroll to position [268, 0]
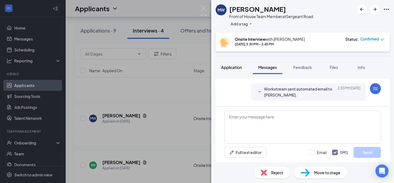
click at [230, 68] on span "Application" at bounding box center [231, 67] width 21 height 5
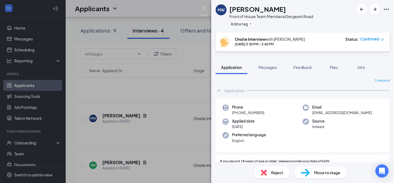
drag, startPoint x: 265, startPoint y: 113, endPoint x: 237, endPoint y: 115, distance: 27.4
click at [237, 115] on div "Phone [PHONE_NUMBER]" at bounding box center [263, 110] width 80 height 11
copy span "[PHONE_NUMBER]"
drag, startPoint x: 354, startPoint y: 113, endPoint x: 311, endPoint y: 114, distance: 43.6
click at [311, 114] on div "Email [EMAIL_ADDRESS][DOMAIN_NAME]" at bounding box center [343, 110] width 80 height 11
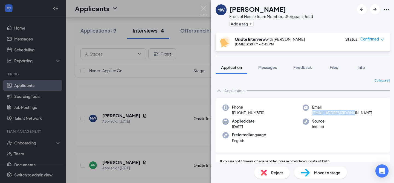
copy span "[EMAIL_ADDRESS][DOMAIN_NAME]"
click at [273, 131] on div "Phone [PHONE_NUMBER] Email [EMAIL_ADDRESS][DOMAIN_NAME] Applied date [DATE] Sou…" at bounding box center [303, 125] width 174 height 55
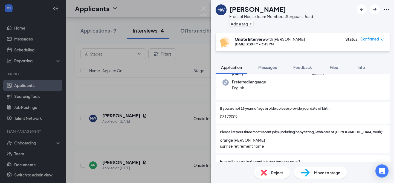
scroll to position [49, 0]
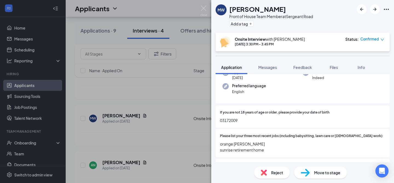
drag, startPoint x: 286, startPoint y: 10, endPoint x: 231, endPoint y: 12, distance: 54.9
click at [231, 12] on div "[PERSON_NAME]" at bounding box center [272, 8] width 84 height 9
copy h1 "[PERSON_NAME]"
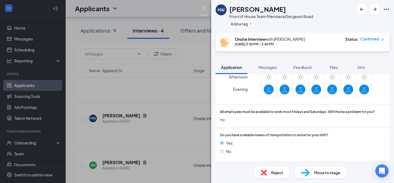
scroll to position [414, 0]
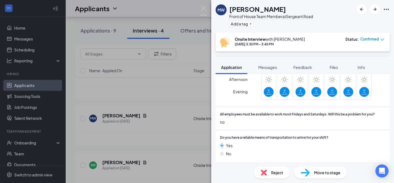
click at [270, 108] on div "All employees must be available to work most Fridays and Saturdays. Will this b…" at bounding box center [303, 119] width 174 height 22
click at [181, 102] on div "[PERSON_NAME] Front of House Team Member at [GEOGRAPHIC_DATA] Add a tag Onsite …" at bounding box center [197, 91] width 394 height 183
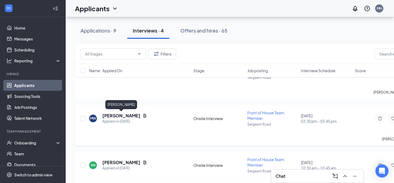
click at [127, 115] on h5 "[PERSON_NAME]" at bounding box center [121, 116] width 38 height 6
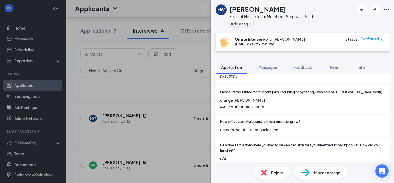
scroll to position [96, 0]
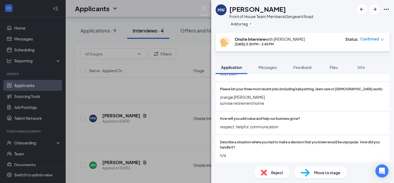
click at [316, 171] on span "Move to stage" at bounding box center [327, 173] width 26 height 6
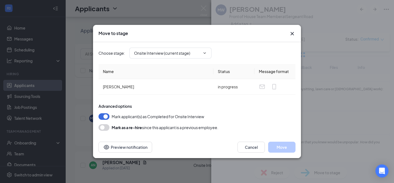
type input "Ready to be Hired (next stage)"
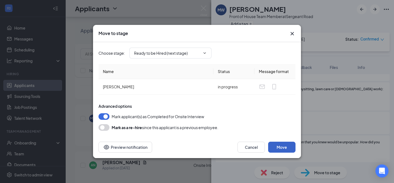
click at [275, 145] on button "Move" at bounding box center [281, 147] width 27 height 11
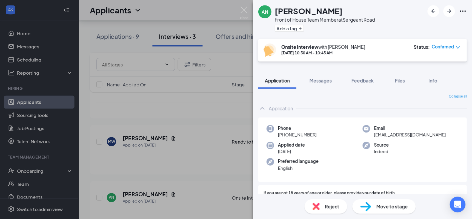
scroll to position [101, 0]
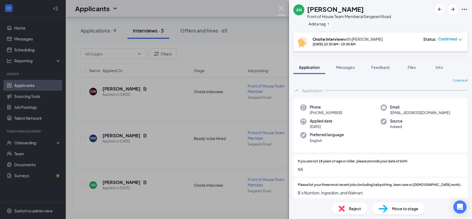
click at [282, 8] on img at bounding box center [281, 10] width 7 height 11
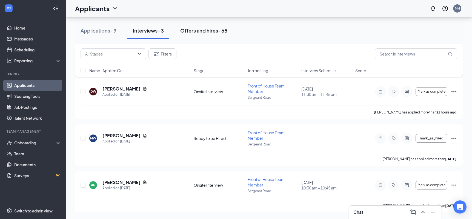
scroll to position [55, 0]
click at [213, 33] on div "Offers and hires · 66" at bounding box center [203, 30] width 47 height 7
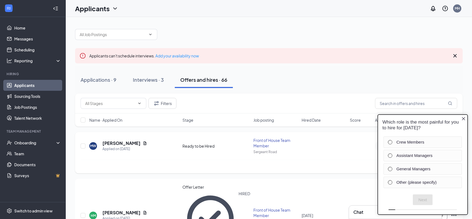
click at [353, 154] on div "[PERSON_NAME] Applied on [DATE] Ready to be Hired Front of House Team Member Se…" at bounding box center [269, 149] width 377 height 22
click at [465, 118] on icon "Close button" at bounding box center [463, 118] width 3 height 3
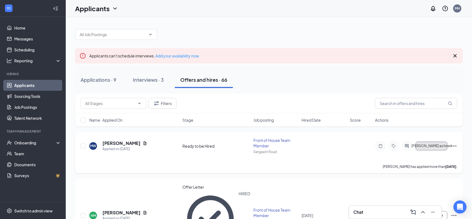
click at [433, 147] on span "[PERSON_NAME] as hired" at bounding box center [431, 146] width 40 height 4
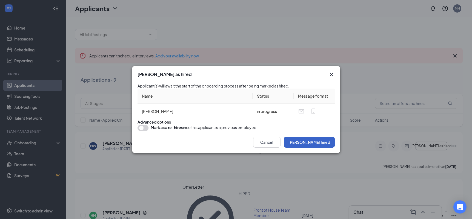
click at [320, 148] on button "[PERSON_NAME] hired" at bounding box center [309, 142] width 51 height 11
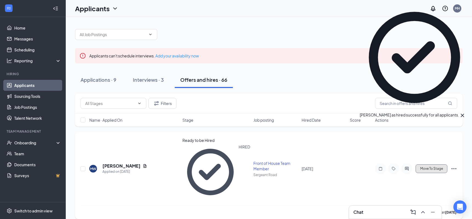
click at [431, 167] on span "Move To Stage" at bounding box center [431, 169] width 23 height 4
type input "Offer Letter (next stage)"
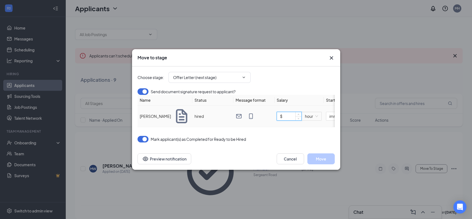
click at [291, 121] on input "$" at bounding box center [289, 116] width 24 height 8
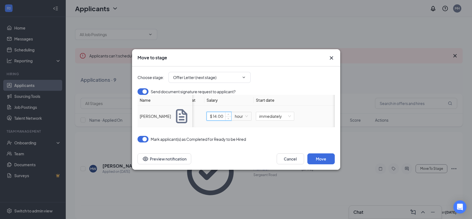
scroll to position [0, 71]
click at [288, 121] on span "immediately" at bounding box center [274, 116] width 32 height 8
type input "$ 14"
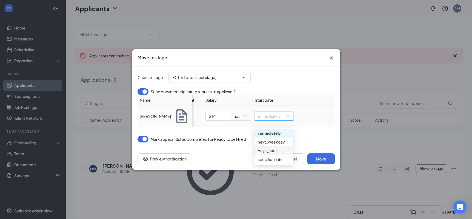
click at [263, 150] on div "days_later" at bounding box center [274, 151] width 32 height 6
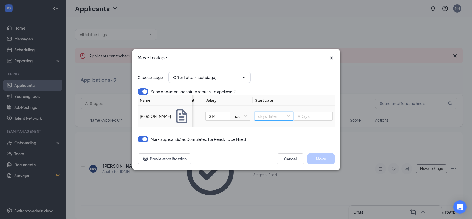
click at [289, 121] on span "days_later" at bounding box center [274, 116] width 32 height 8
click at [265, 160] on div "specific_date" at bounding box center [274, 160] width 32 height 6
click at [315, 119] on input "[DATE]" at bounding box center [310, 116] width 29 height 6
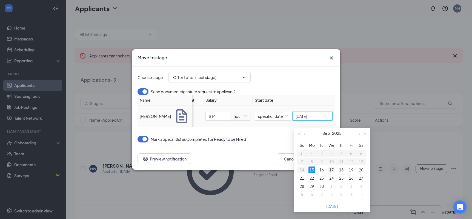
type input "[DATE]"
click at [330, 170] on div "17" at bounding box center [331, 170] width 7 height 7
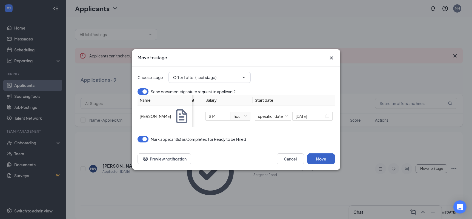
click at [320, 162] on button "Move" at bounding box center [320, 159] width 27 height 11
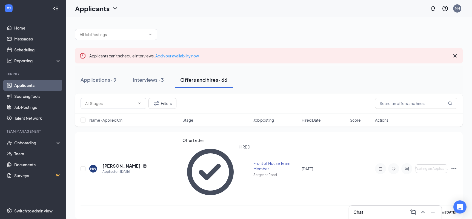
click at [230, 35] on div at bounding box center [269, 32] width 388 height 16
click at [43, 142] on div "Onboarding" at bounding box center [35, 142] width 42 height 5
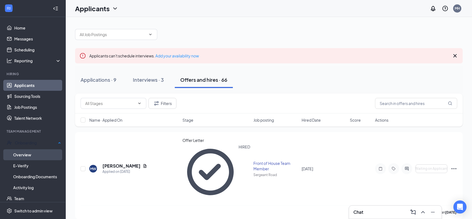
click at [39, 152] on link "Overview" at bounding box center [37, 155] width 48 height 11
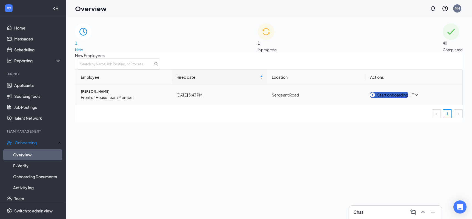
click at [388, 98] on div "Start onboarding" at bounding box center [389, 95] width 38 height 6
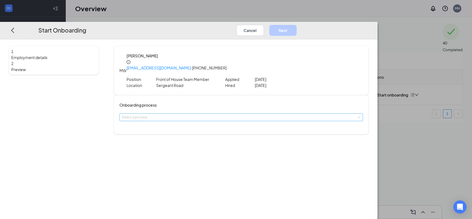
click at [208, 115] on div "Select a process" at bounding box center [240, 117] width 237 height 5
click at [198, 125] on li "Documents" at bounding box center [204, 122] width 90 height 9
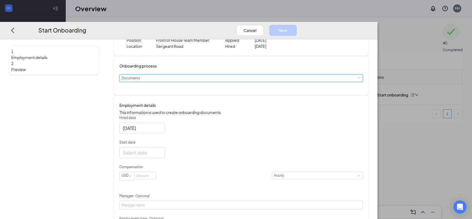
scroll to position [42, 0]
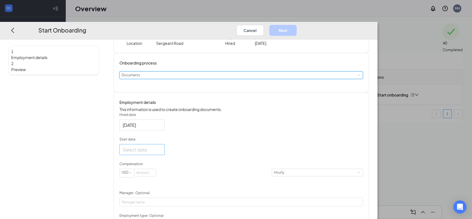
click at [160, 153] on input "Start date" at bounding box center [142, 150] width 38 height 7
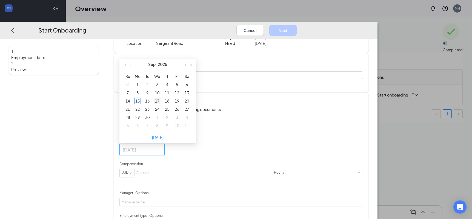
type input "[DATE]"
click at [161, 102] on div "17" at bounding box center [157, 101] width 7 height 7
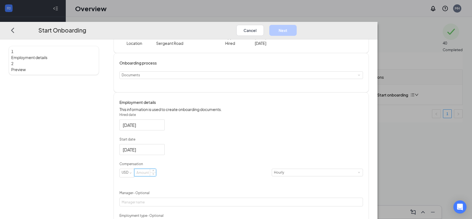
click at [156, 176] on input at bounding box center [145, 172] width 21 height 7
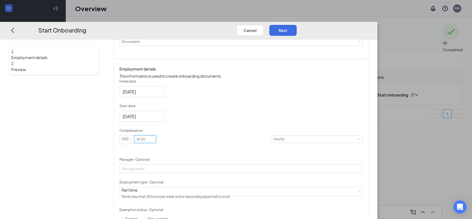
scroll to position [84, 0]
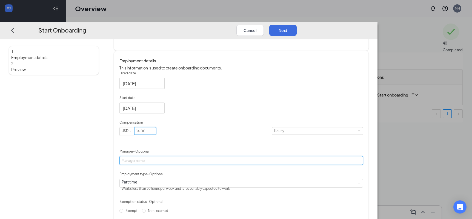
type input "14"
click at [188, 161] on input "Manager - Optional" at bounding box center [241, 160] width 244 height 9
type input "[PERSON_NAME]"
click at [268, 173] on div "Hired date [DATE] Start date [DATE] [DATE] Su Mo Tu We Th Fr Sa 31 1 2 3 4 5 6 …" at bounding box center [241, 154] width 244 height 167
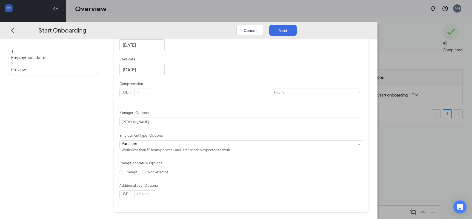
scroll to position [128, 0]
click at [146, 174] on input "Non-exempt" at bounding box center [144, 173] width 4 height 4
radio input "true"
click at [297, 25] on button "Next" at bounding box center [282, 30] width 27 height 11
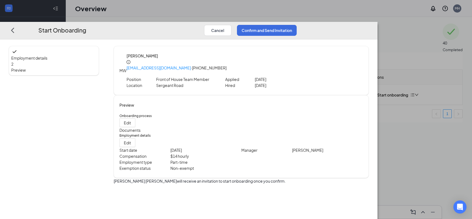
scroll to position [0, 0]
click at [297, 25] on button "Confirm and Send Invitation" at bounding box center [267, 30] width 60 height 11
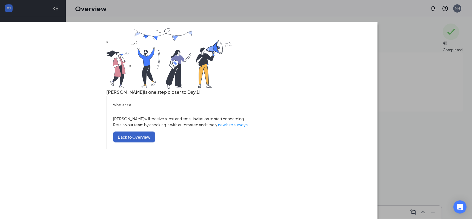
click at [155, 143] on button "Back to Overview" at bounding box center [134, 137] width 42 height 11
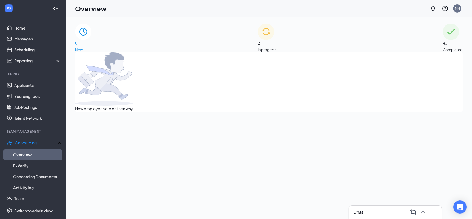
click at [293, 7] on div "Overview MH" at bounding box center [269, 8] width 406 height 17
click at [42, 84] on link "Applicants" at bounding box center [37, 85] width 47 height 11
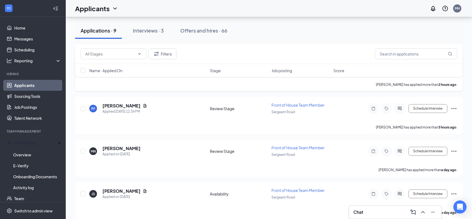
scroll to position [78, 0]
click at [126, 106] on h5 "[PERSON_NAME]" at bounding box center [121, 106] width 38 height 6
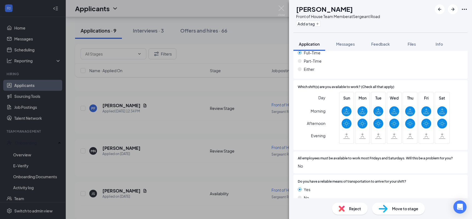
scroll to position [375, 0]
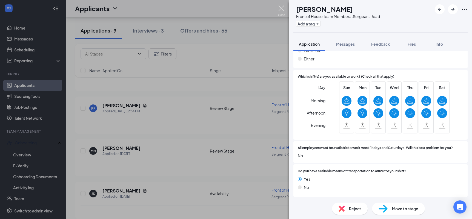
click at [279, 9] on img at bounding box center [281, 10] width 7 height 11
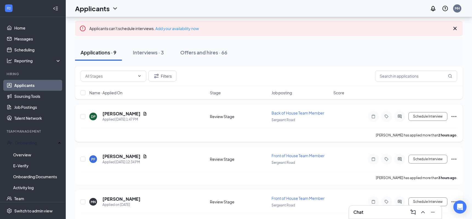
scroll to position [26, 0]
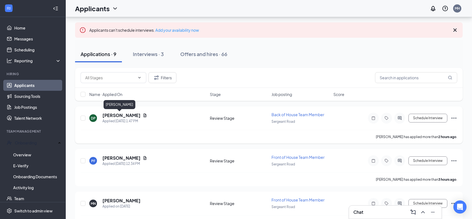
click at [117, 115] on h5 "[PERSON_NAME]" at bounding box center [121, 116] width 38 height 6
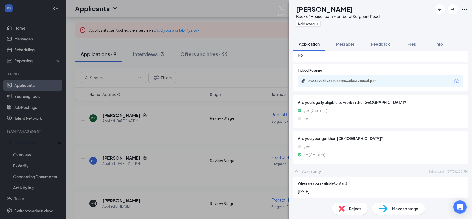
scroll to position [239, 0]
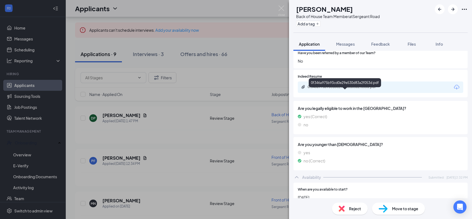
click at [339, 89] on div "0f346a975b93cd0e29e530d83a2f053d.pdf" at bounding box center [346, 87] width 77 height 4
click at [282, 9] on img at bounding box center [281, 10] width 7 height 11
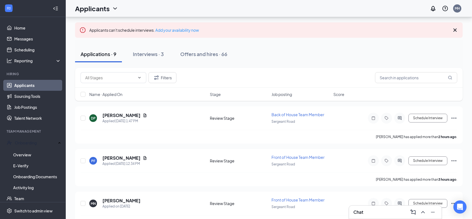
click at [252, 13] on div "Applicants MH" at bounding box center [269, 8] width 406 height 17
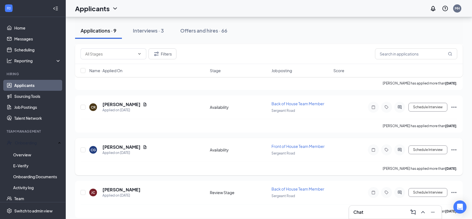
scroll to position [299, 0]
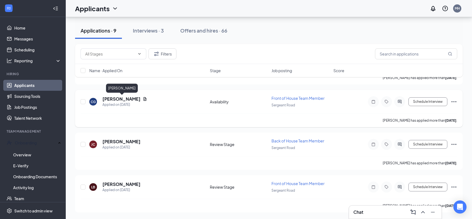
click at [138, 99] on h5 "[PERSON_NAME]" at bounding box center [121, 99] width 38 height 6
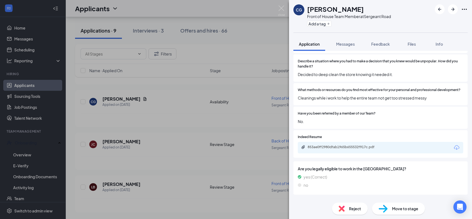
scroll to position [139, 0]
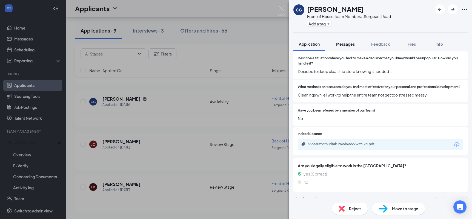
click at [348, 46] on span "Messages" at bounding box center [345, 44] width 19 height 5
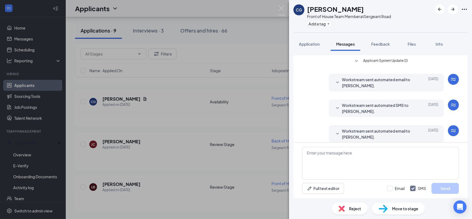
scroll to position [83, 0]
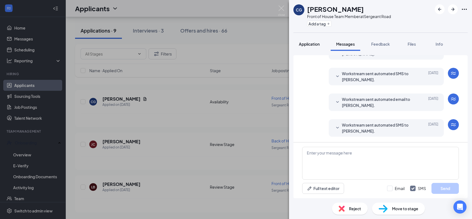
click at [309, 45] on span "Application" at bounding box center [309, 44] width 21 height 5
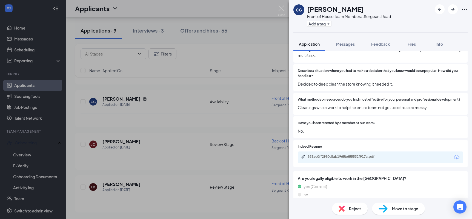
scroll to position [127, 0]
click at [337, 154] on div "853ae0ff2980dfab1965b655532f917c.pdf" at bounding box center [345, 156] width 89 height 5
click at [343, 210] on img at bounding box center [342, 209] width 6 height 6
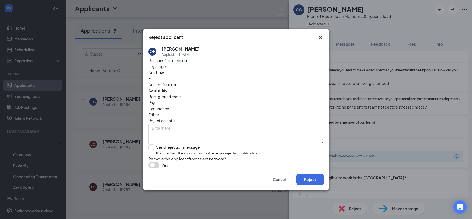
click at [159, 112] on span "Other" at bounding box center [153, 115] width 11 height 6
click at [305, 185] on button "Reject" at bounding box center [309, 179] width 27 height 11
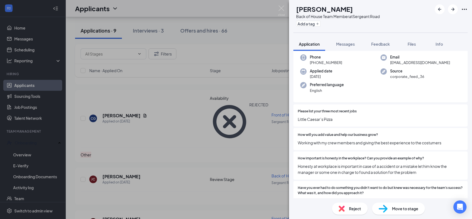
scroll to position [19, 0]
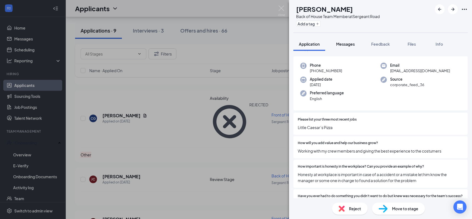
click at [348, 43] on span "Messages" at bounding box center [345, 44] width 19 height 5
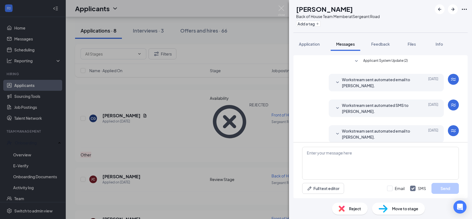
scroll to position [256, 0]
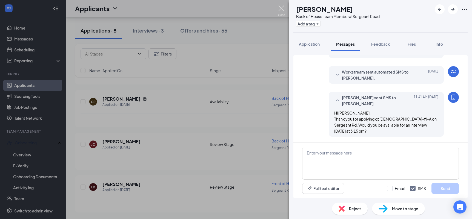
click at [280, 10] on img at bounding box center [281, 10] width 7 height 11
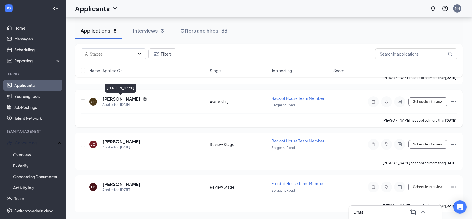
click at [124, 99] on h5 "[PERSON_NAME]" at bounding box center [121, 99] width 38 height 6
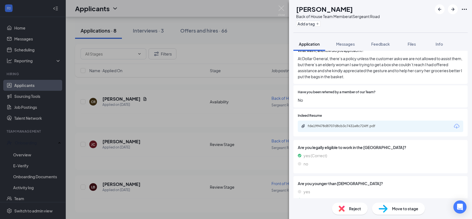
scroll to position [200, 0]
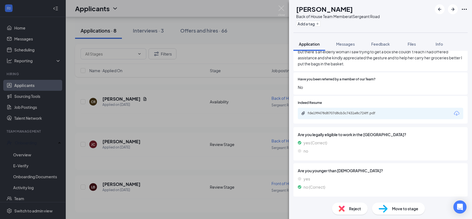
click at [351, 110] on div "fde199478d8707d8cb3c7431e8c724ff.pdf" at bounding box center [380, 114] width 165 height 12
click at [349, 114] on div "fde199478d8707d8cb3c7431e8c724ff.pdf" at bounding box center [346, 113] width 77 height 4
click at [282, 10] on img at bounding box center [281, 10] width 7 height 11
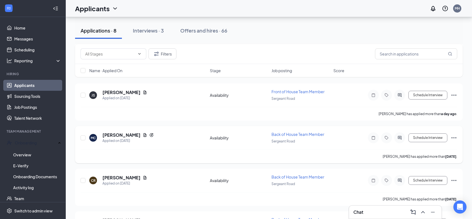
scroll to position [177, 0]
click at [119, 136] on h5 "[PERSON_NAME]" at bounding box center [121, 136] width 38 height 6
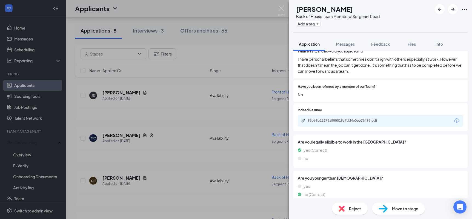
scroll to position [214, 0]
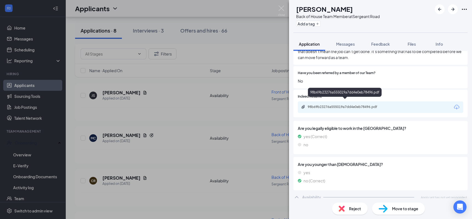
click at [340, 105] on div "98b69b23276a555019a7dd4e0eb78496.pdf" at bounding box center [346, 107] width 77 height 4
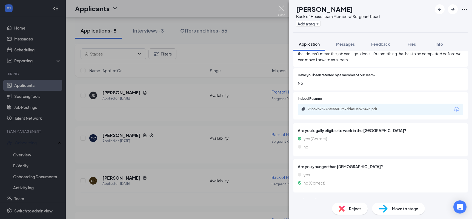
click at [282, 10] on img at bounding box center [281, 10] width 7 height 11
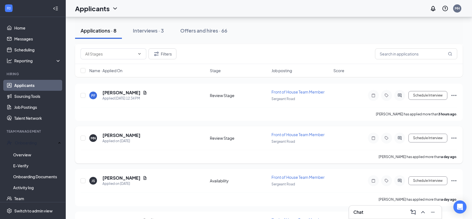
scroll to position [91, 0]
click at [119, 136] on h5 "[PERSON_NAME]" at bounding box center [121, 136] width 38 height 6
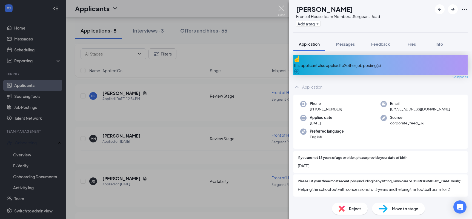
click at [280, 8] on img at bounding box center [281, 10] width 7 height 11
